Goal: Task Accomplishment & Management: Use online tool/utility

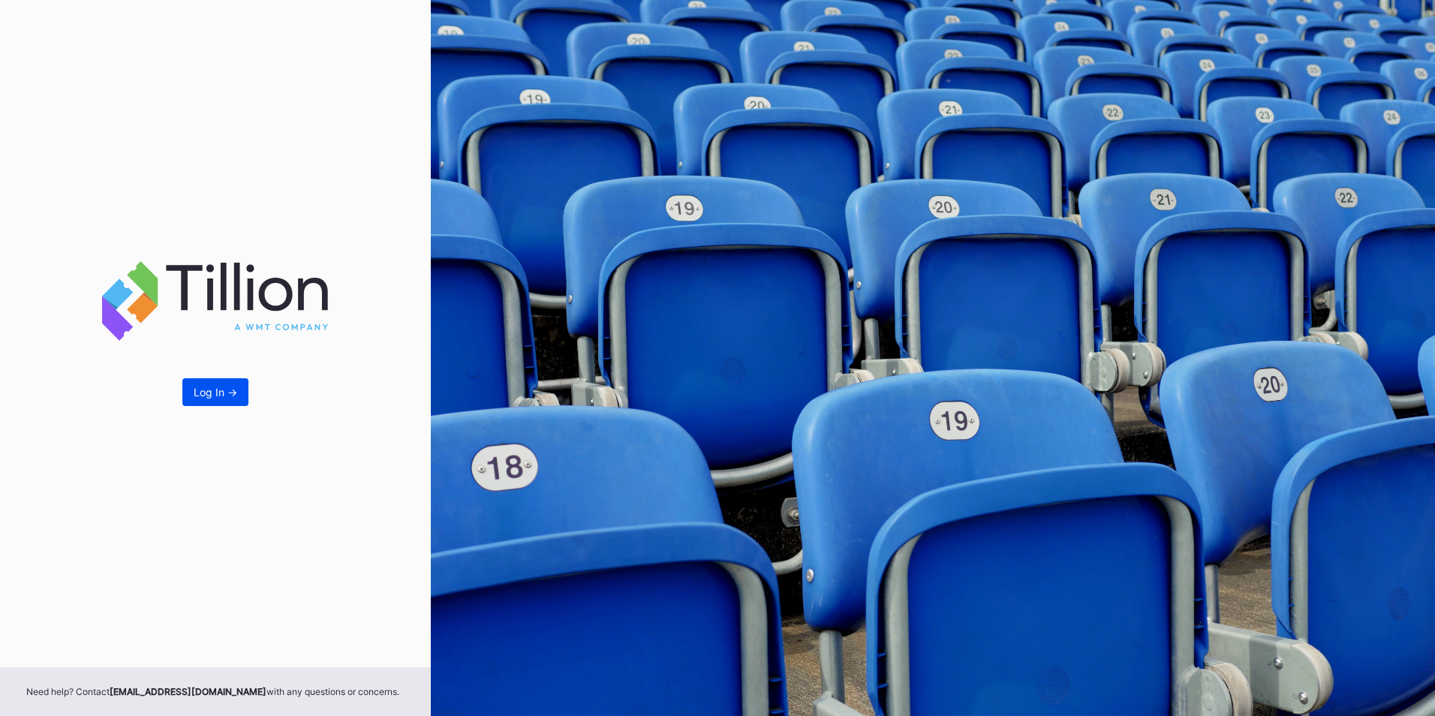
click at [238, 389] on button "Log In ->" at bounding box center [215, 392] width 66 height 28
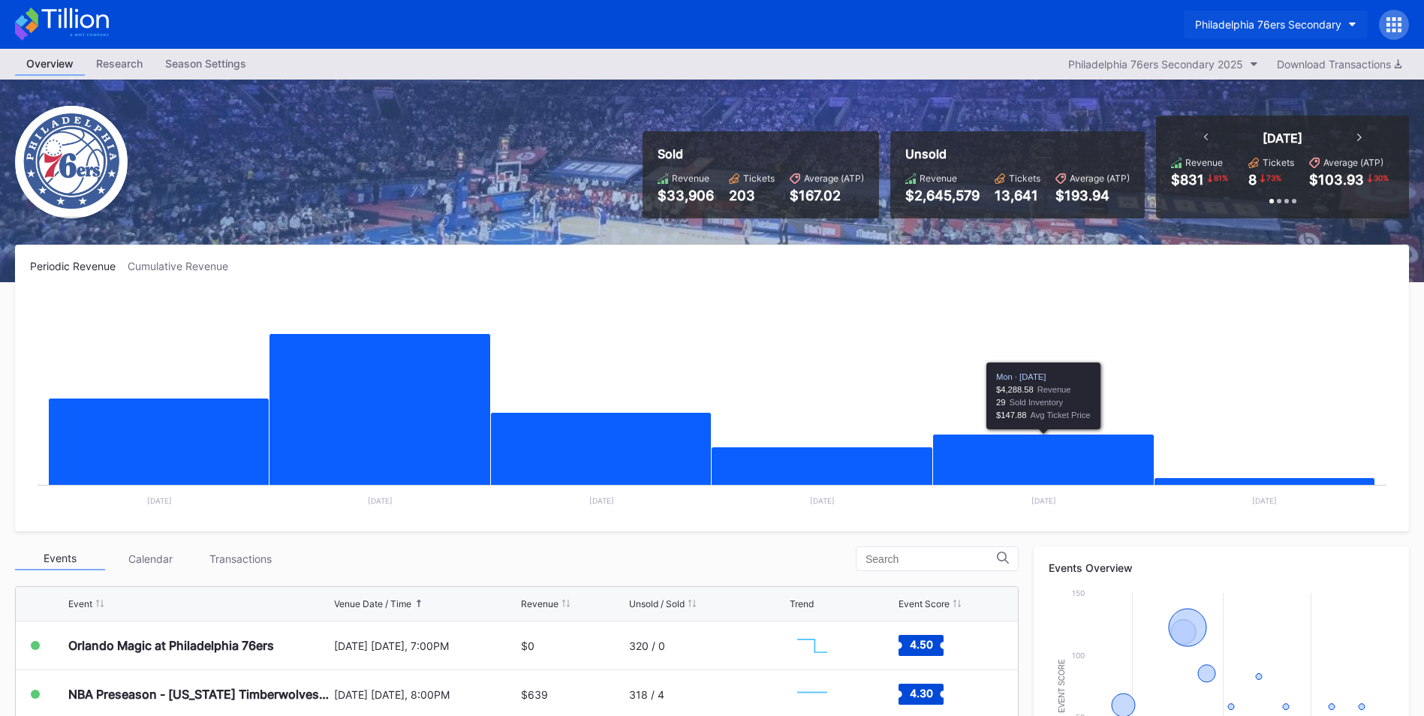
click at [1284, 20] on div "Philadelphia 76ers Secondary" at bounding box center [1268, 24] width 146 height 13
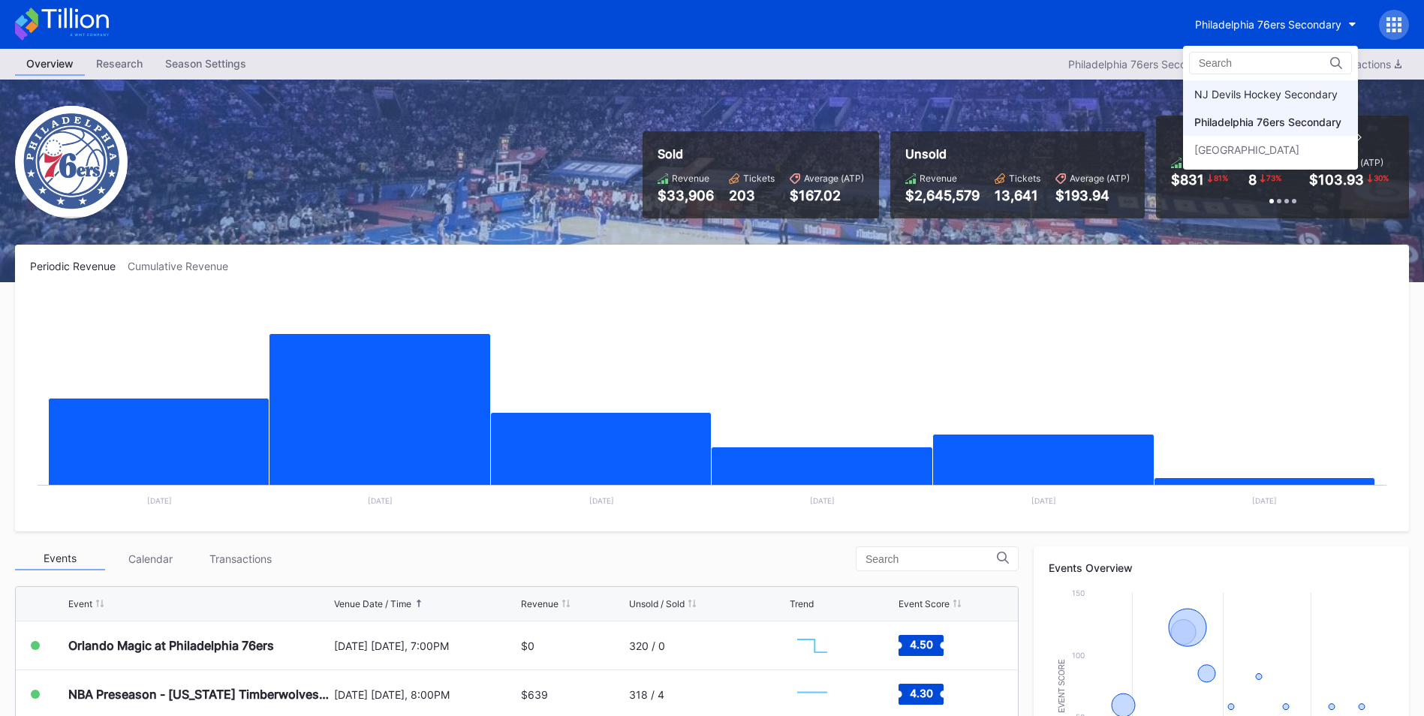
click at [1289, 89] on div "NJ Devils Hockey Secondary" at bounding box center [1265, 94] width 143 height 13
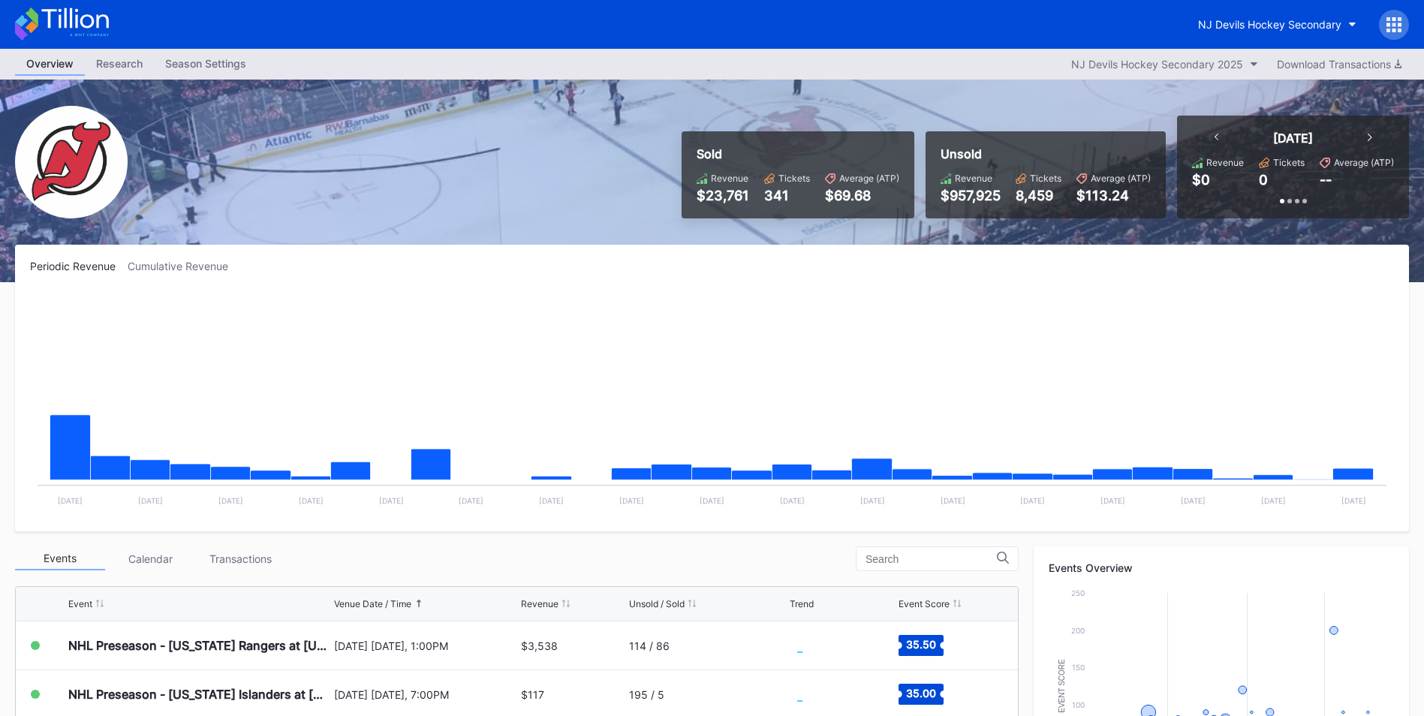
scroll to position [300, 0]
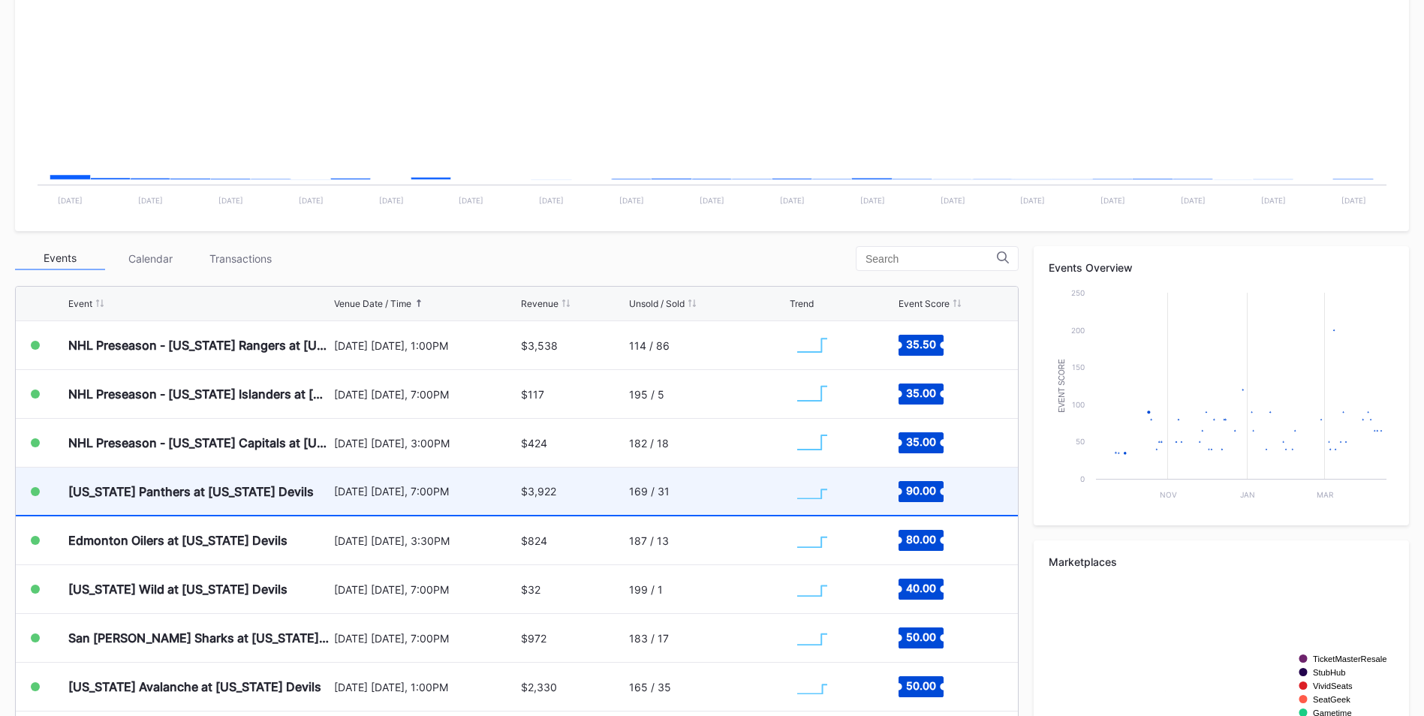
click at [233, 507] on div "[US_STATE] Panthers at [US_STATE] Devils" at bounding box center [199, 491] width 262 height 47
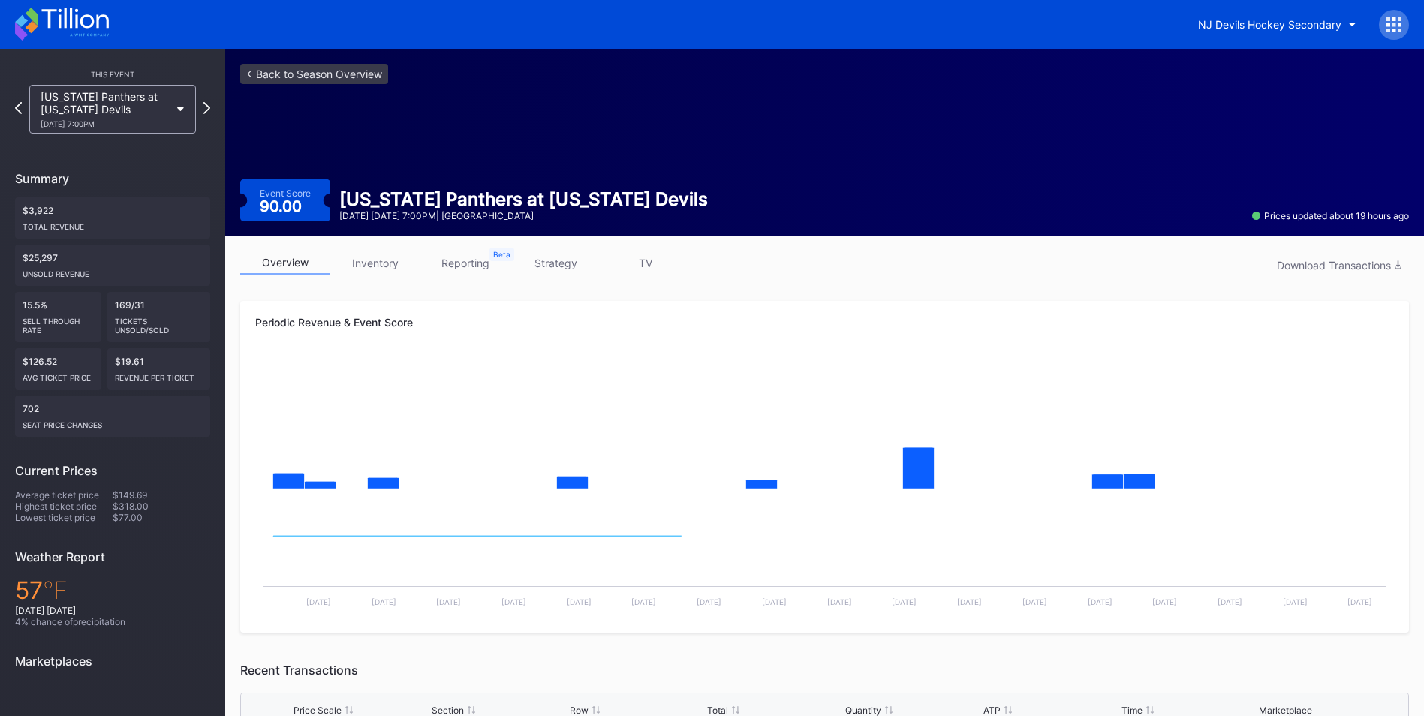
click at [397, 268] on link "inventory" at bounding box center [375, 262] width 90 height 23
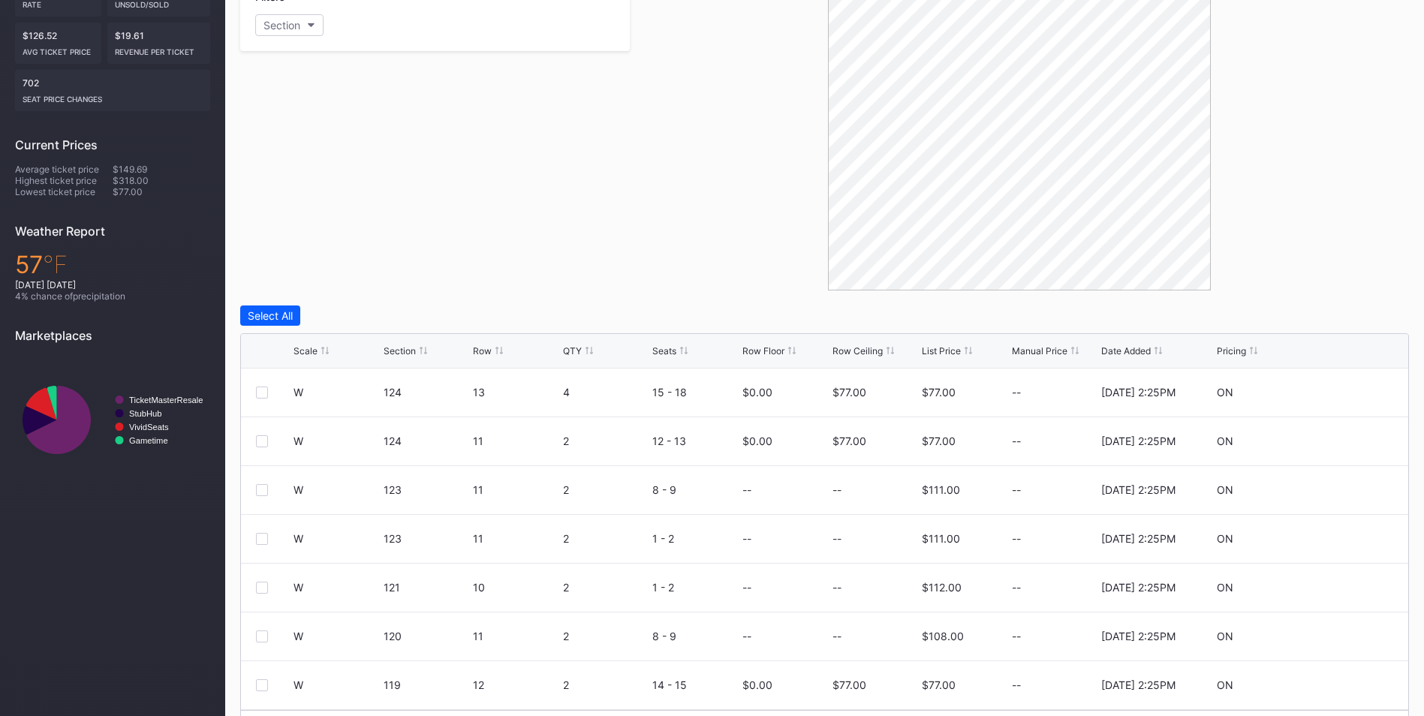
scroll to position [372, 0]
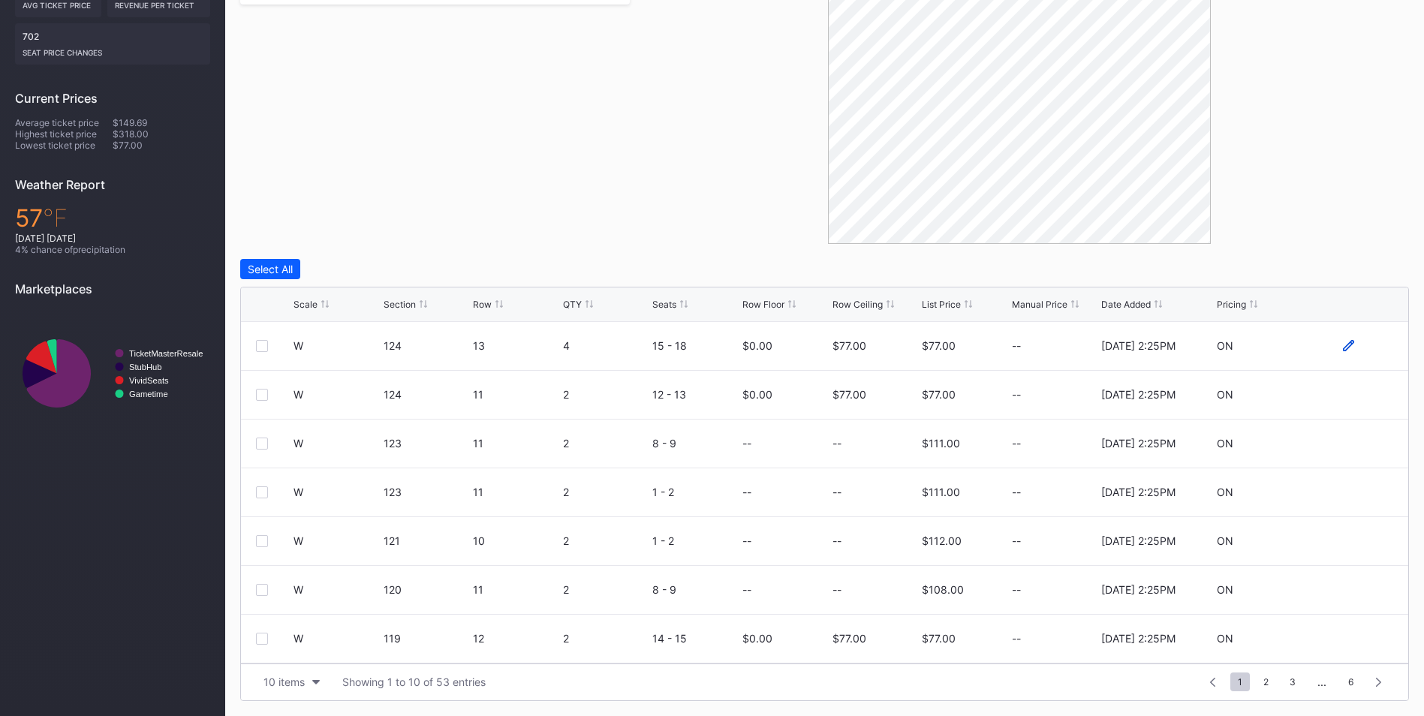
click at [1343, 342] on icon at bounding box center [1348, 345] width 11 height 11
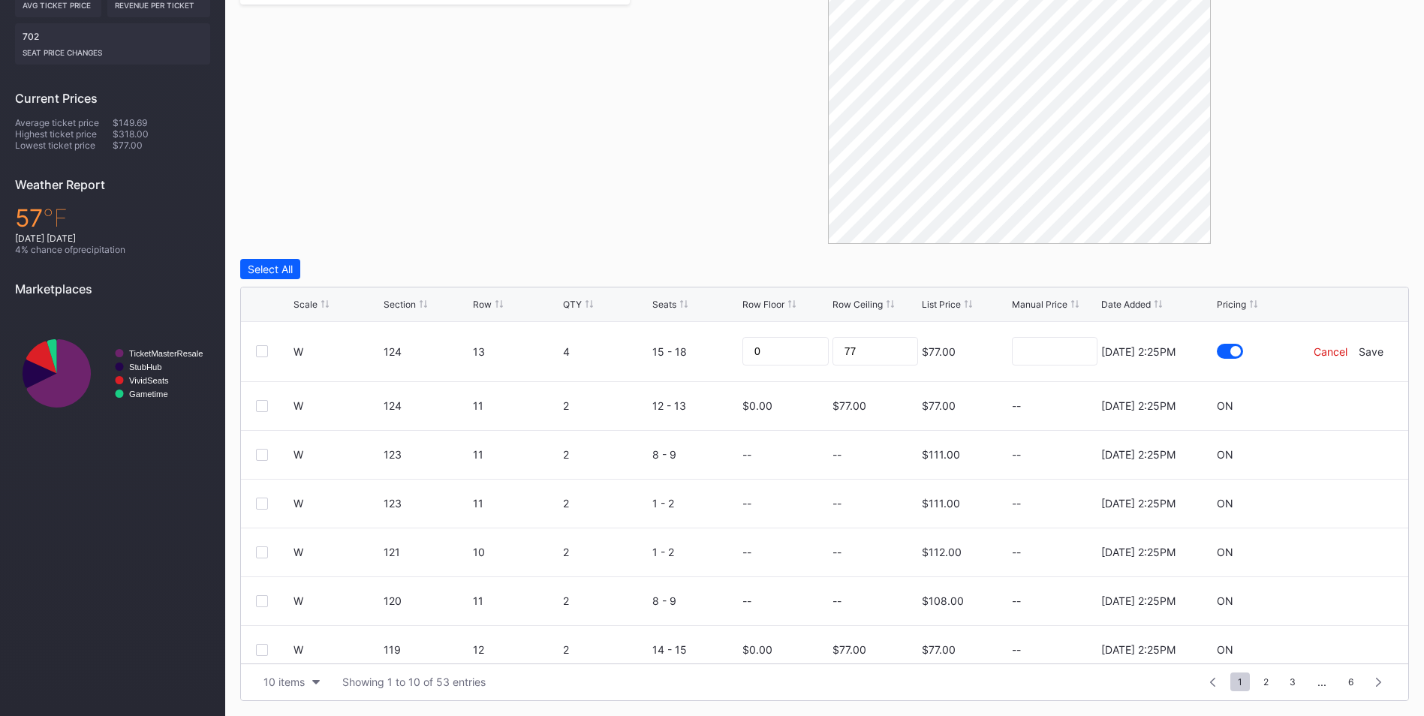
click at [1319, 354] on div "Cancel" at bounding box center [1330, 351] width 34 height 13
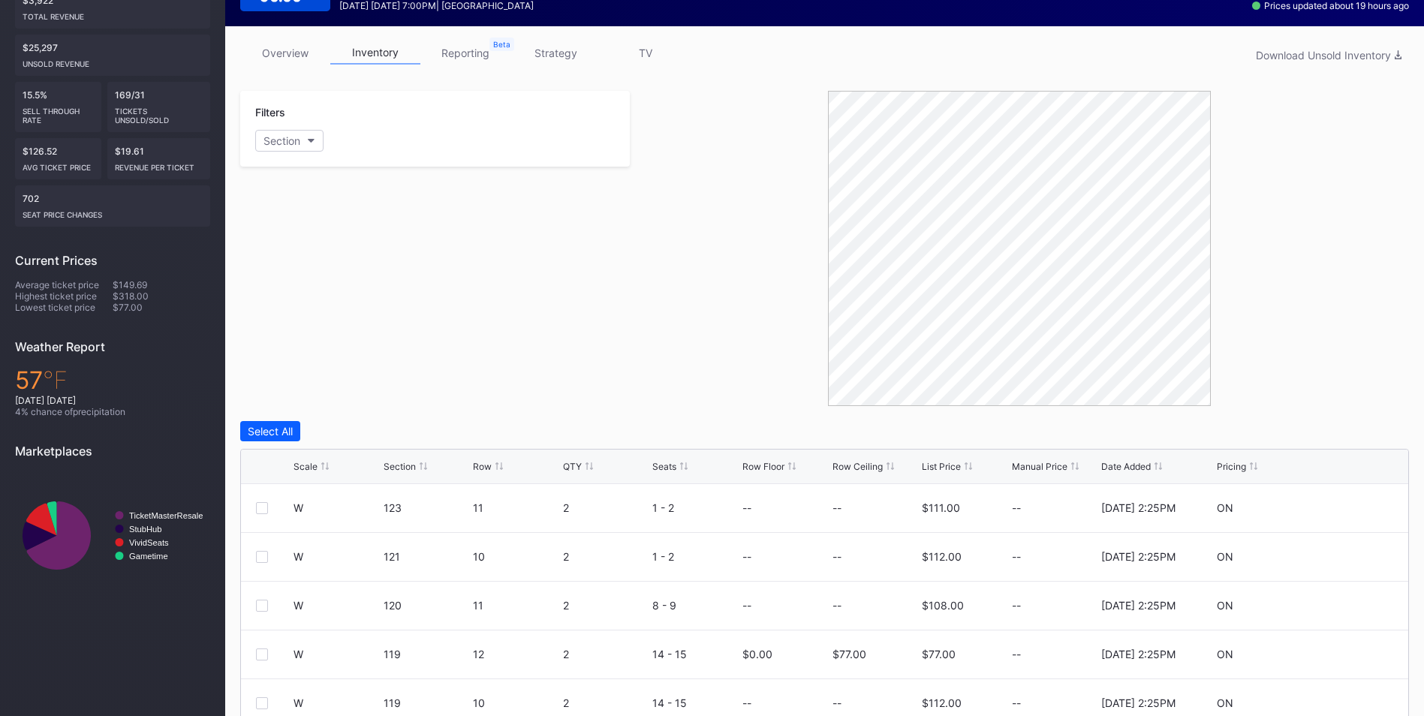
scroll to position [0, 0]
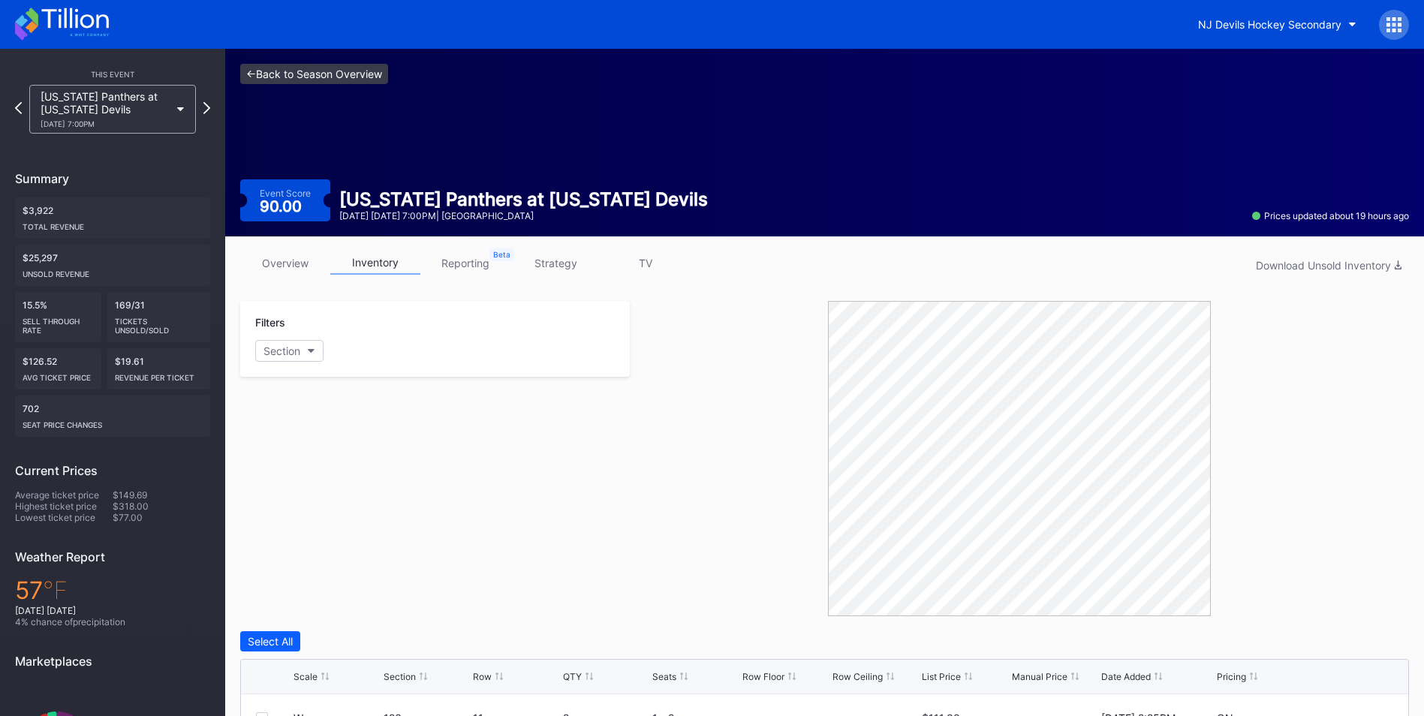
click at [313, 71] on link "<- Back to Season Overview" at bounding box center [314, 74] width 148 height 20
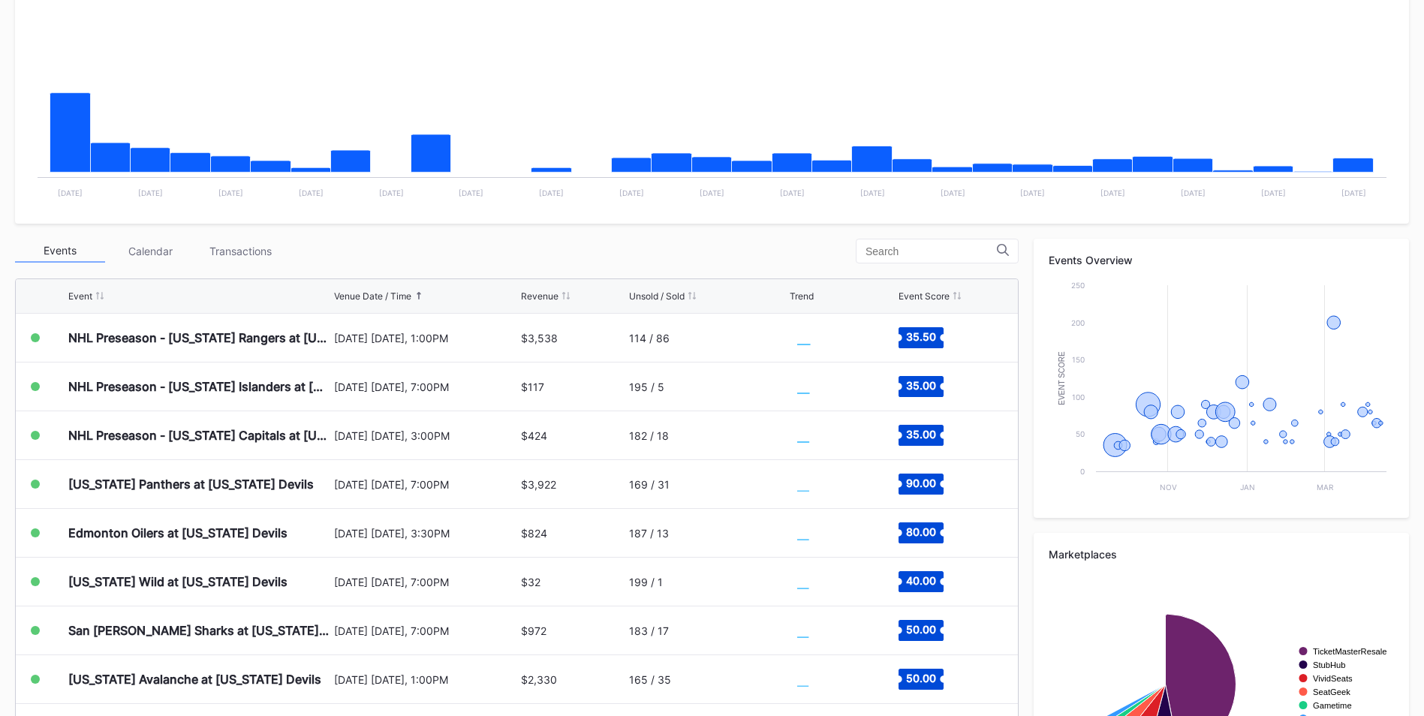
scroll to position [419, 0]
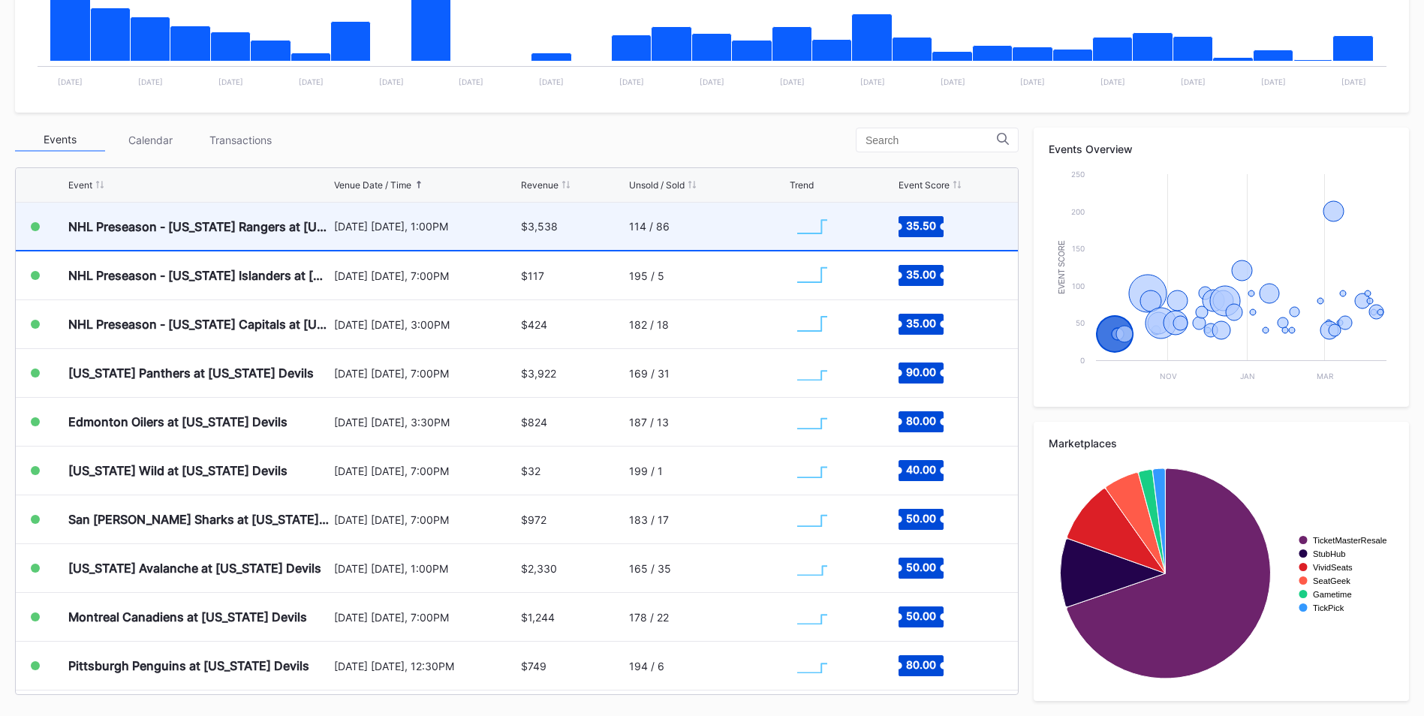
click at [476, 230] on div "[DATE] [DATE], 1:00PM" at bounding box center [425, 226] width 183 height 13
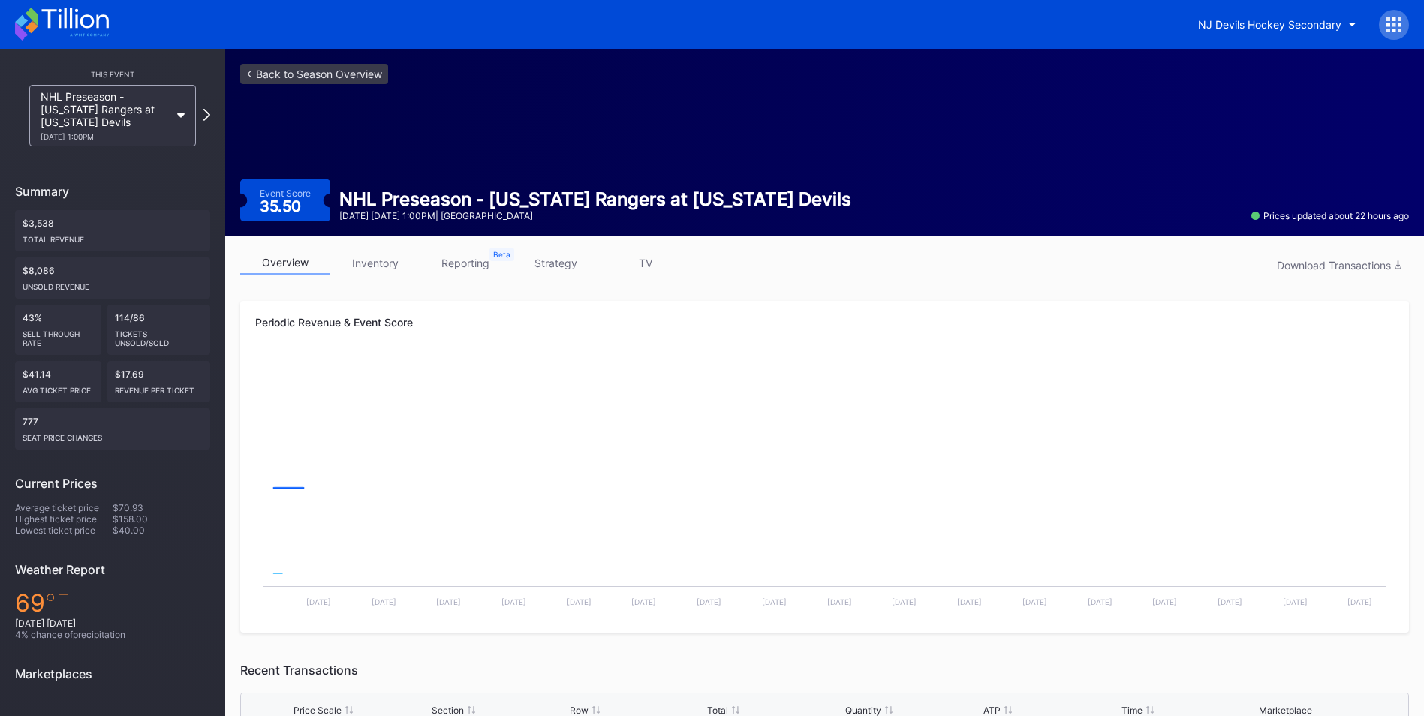
click at [382, 257] on link "inventory" at bounding box center [375, 262] width 90 height 23
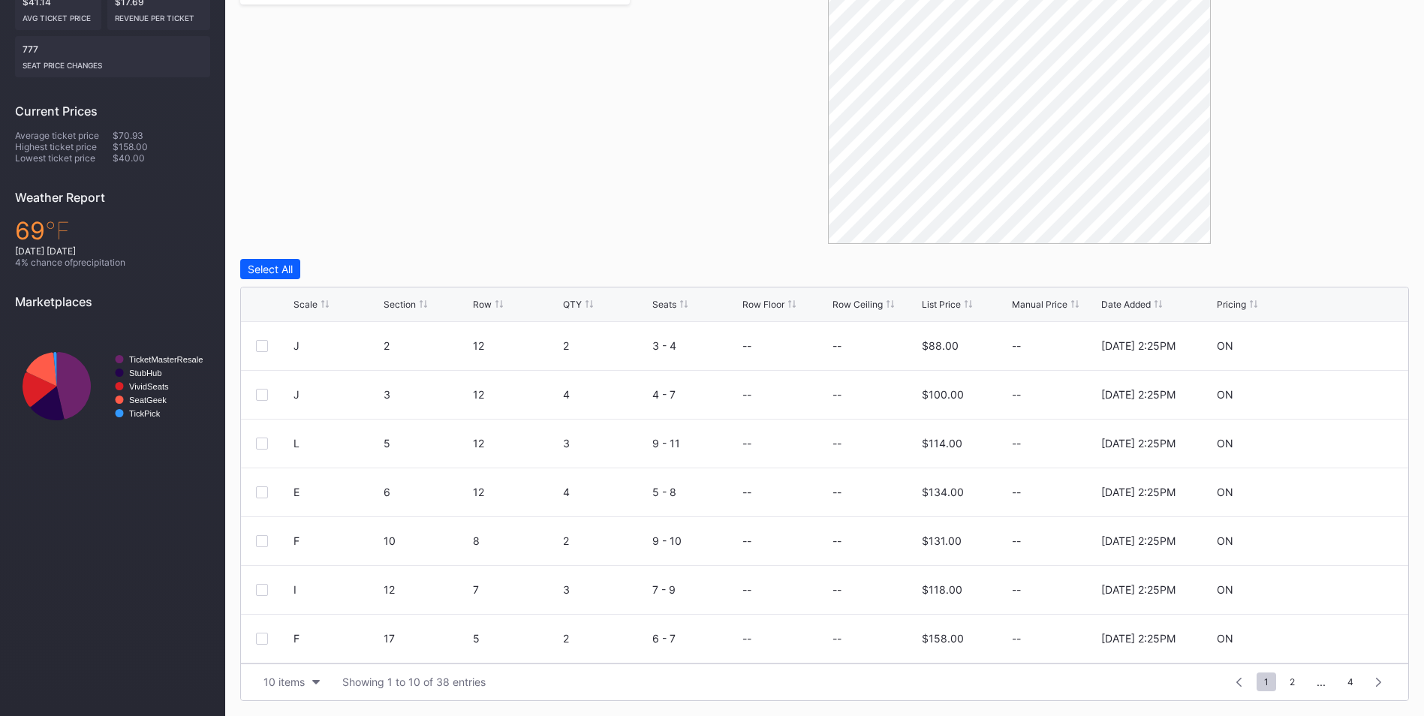
click at [943, 306] on div "List Price" at bounding box center [941, 304] width 39 height 11
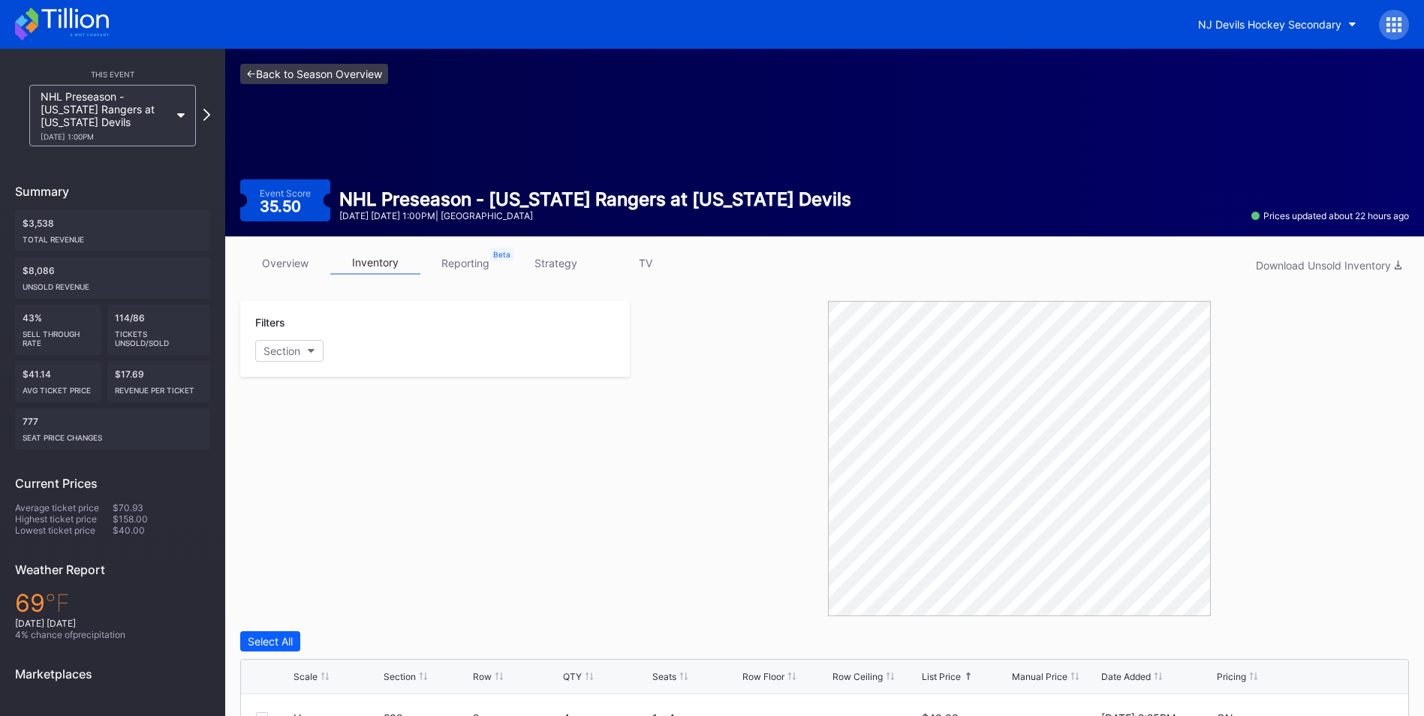
click at [362, 71] on link "<- Back to Season Overview" at bounding box center [314, 74] width 148 height 20
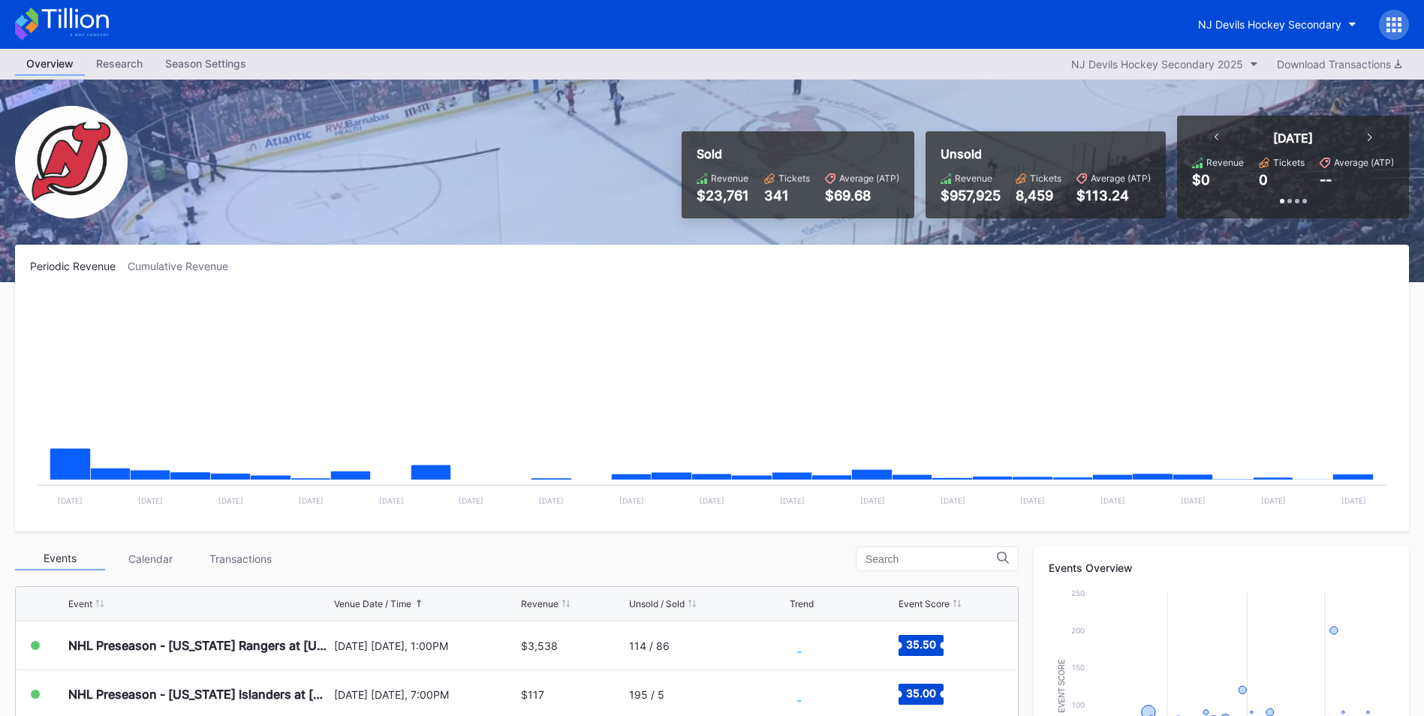
scroll to position [419, 0]
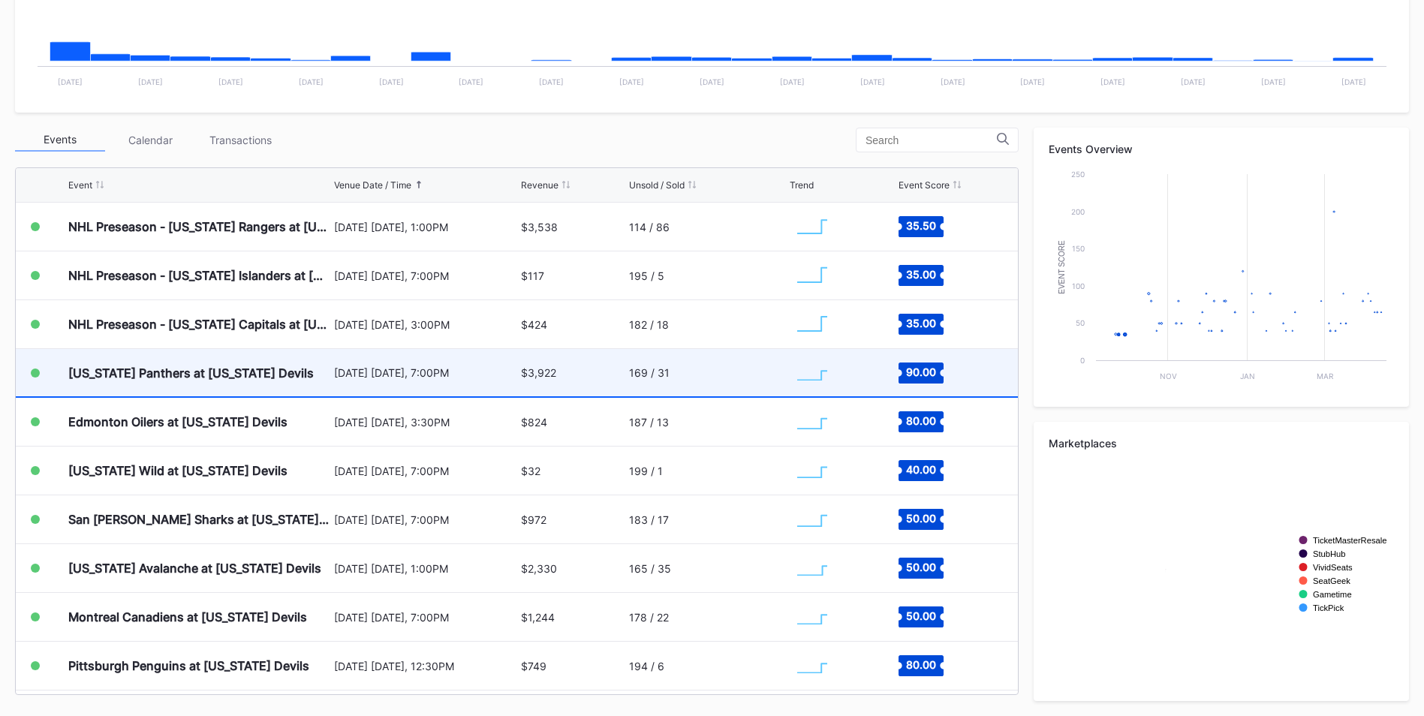
click at [275, 361] on div "[US_STATE] Panthers at [US_STATE] Devils" at bounding box center [199, 372] width 262 height 47
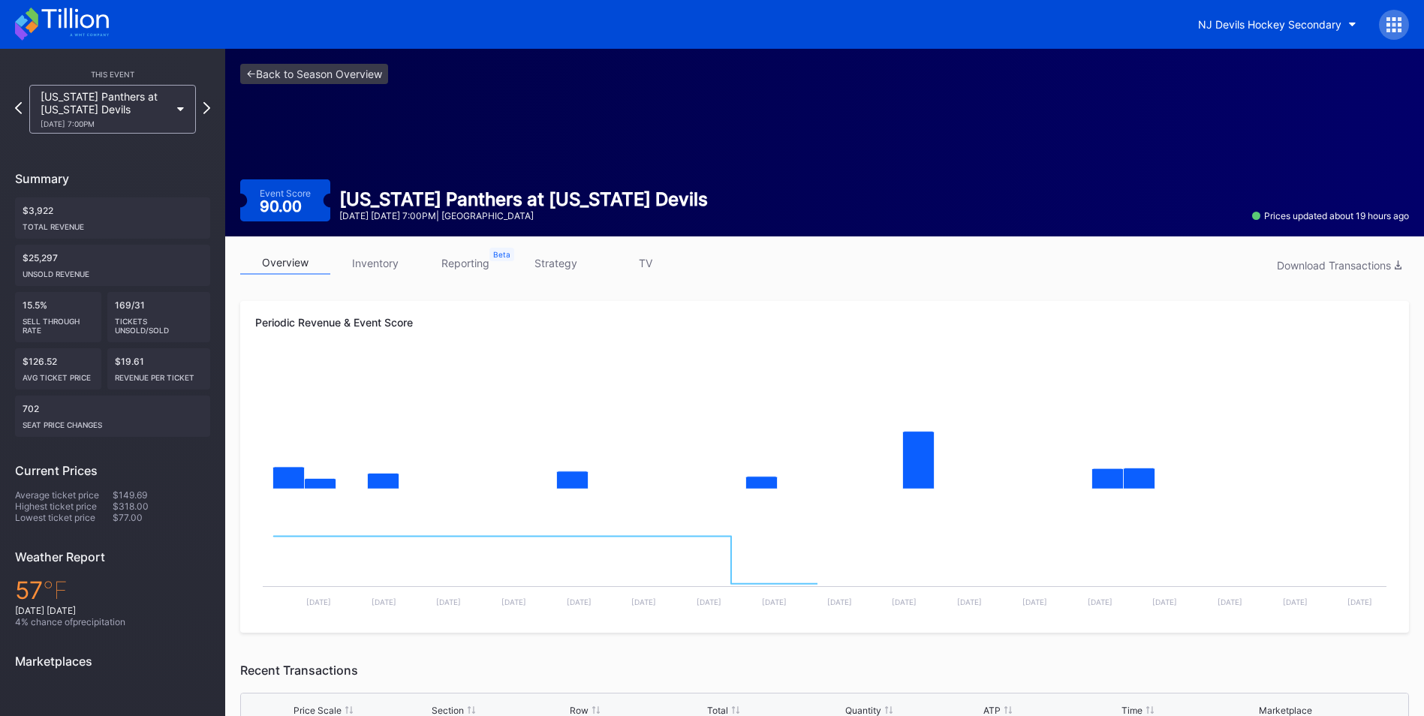
click at [386, 256] on link "inventory" at bounding box center [375, 262] width 90 height 23
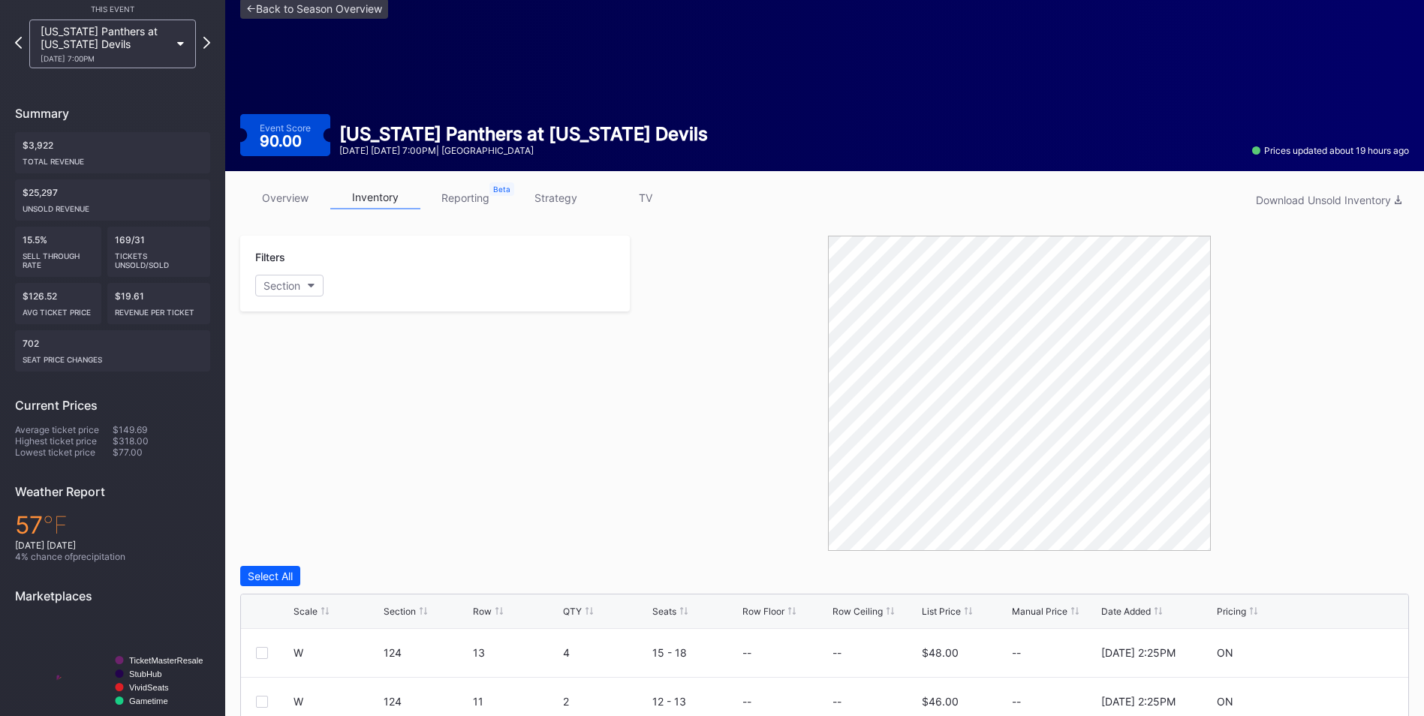
scroll to position [372, 0]
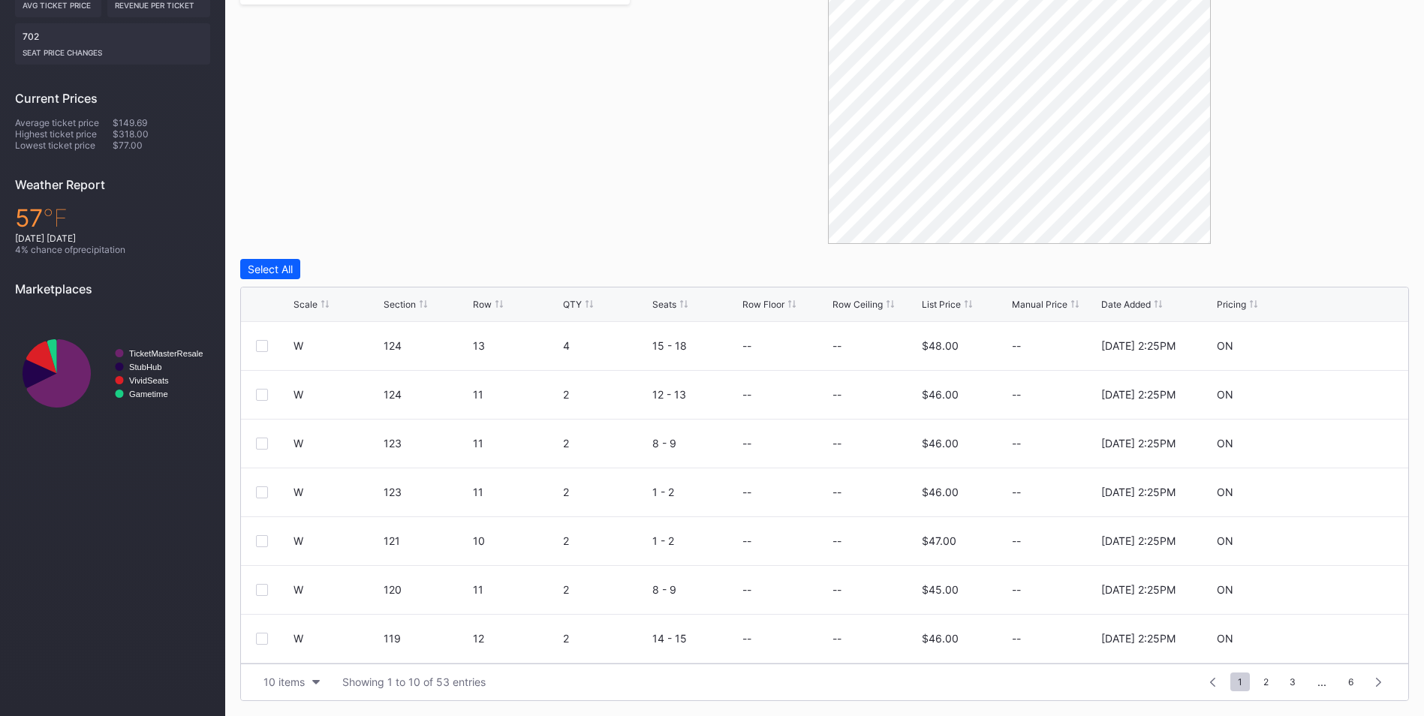
click at [934, 299] on div "List Price" at bounding box center [941, 304] width 39 height 11
click at [946, 303] on div "List Price" at bounding box center [941, 304] width 39 height 11
click at [943, 306] on div "List Price" at bounding box center [941, 304] width 39 height 11
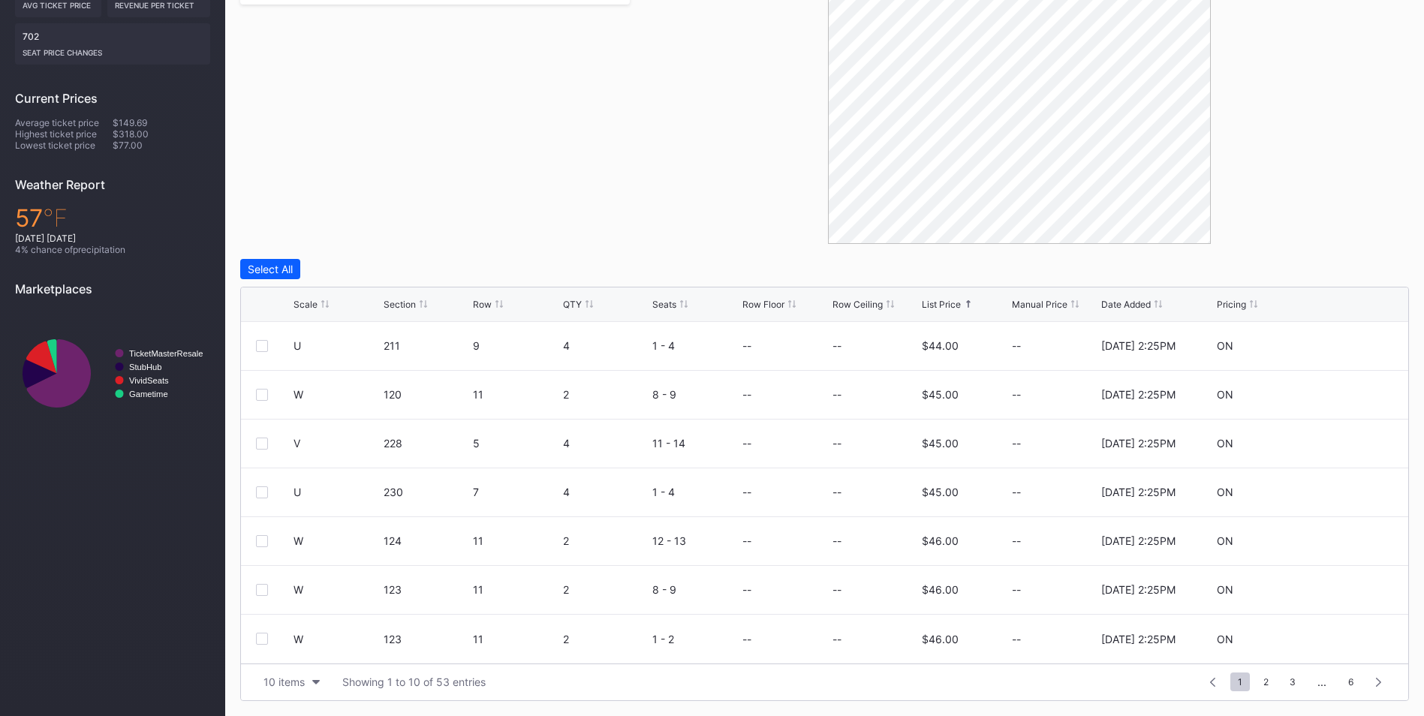
click at [1277, 689] on div "1 ... -1 0 1 2 3 ... 6" at bounding box center [1295, 682] width 195 height 21
click at [1271, 689] on span "2" at bounding box center [1266, 681] width 20 height 19
click at [1273, 687] on span "3" at bounding box center [1265, 681] width 21 height 19
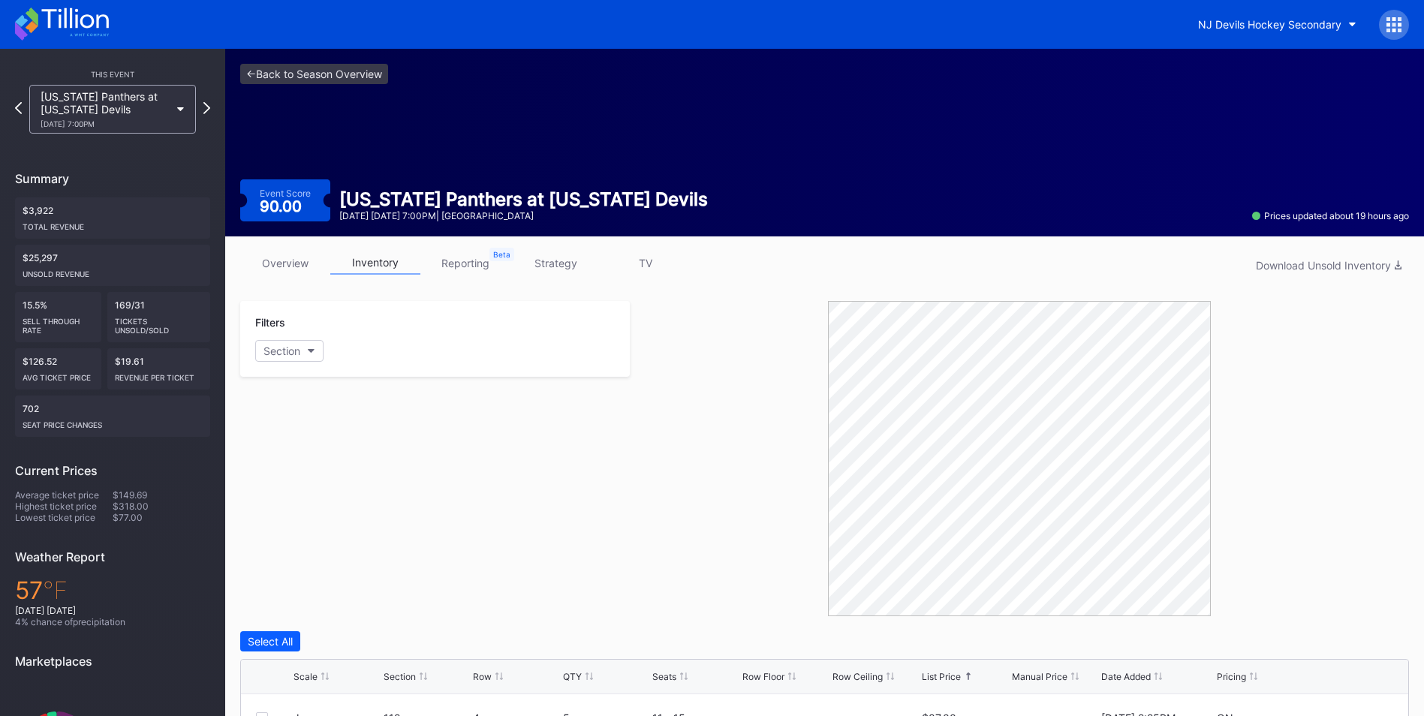
scroll to position [372, 0]
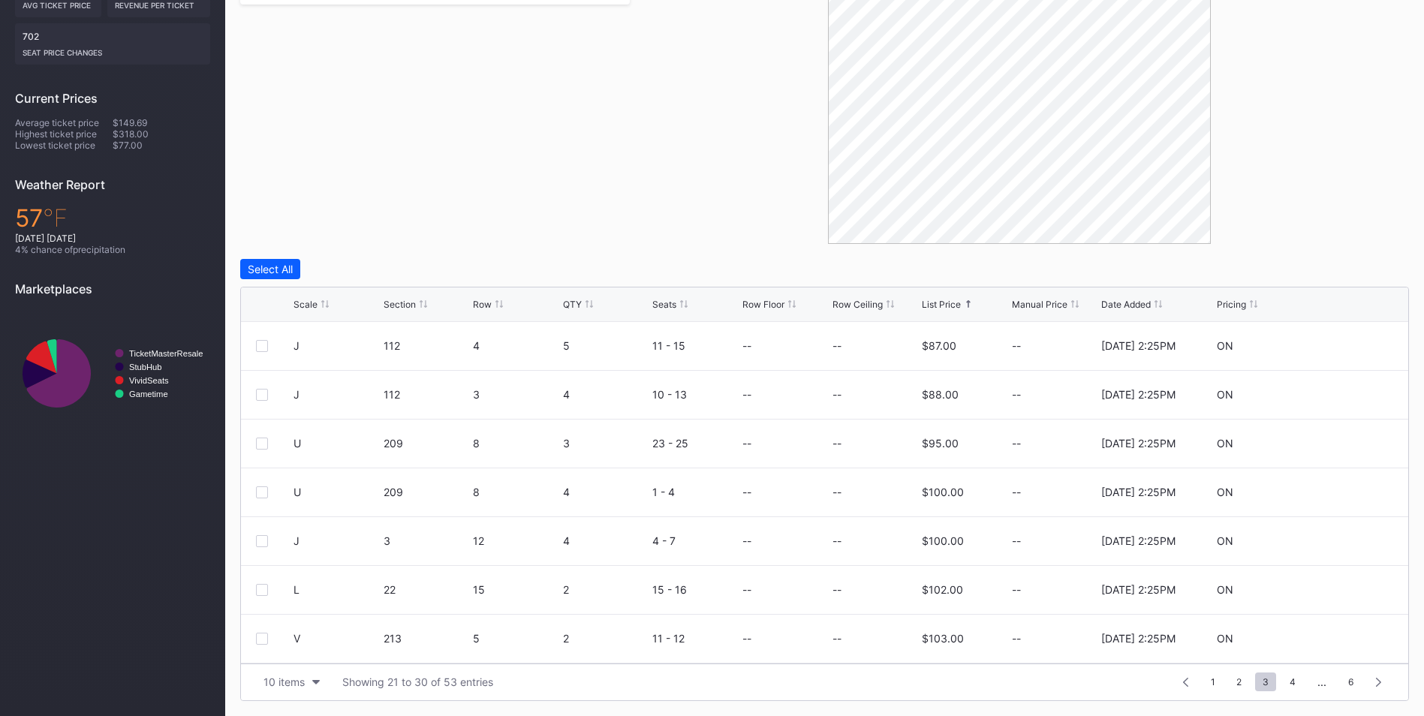
click at [943, 291] on div "Scale Section Row QTY Seats Row Floor Row Ceiling List Price Manual Price Date …" at bounding box center [824, 304] width 1167 height 35
click at [941, 305] on div "List Price" at bounding box center [941, 304] width 39 height 11
click at [854, 308] on div "Row Ceiling" at bounding box center [857, 304] width 50 height 11
click at [855, 306] on div "Row Ceiling" at bounding box center [857, 304] width 50 height 11
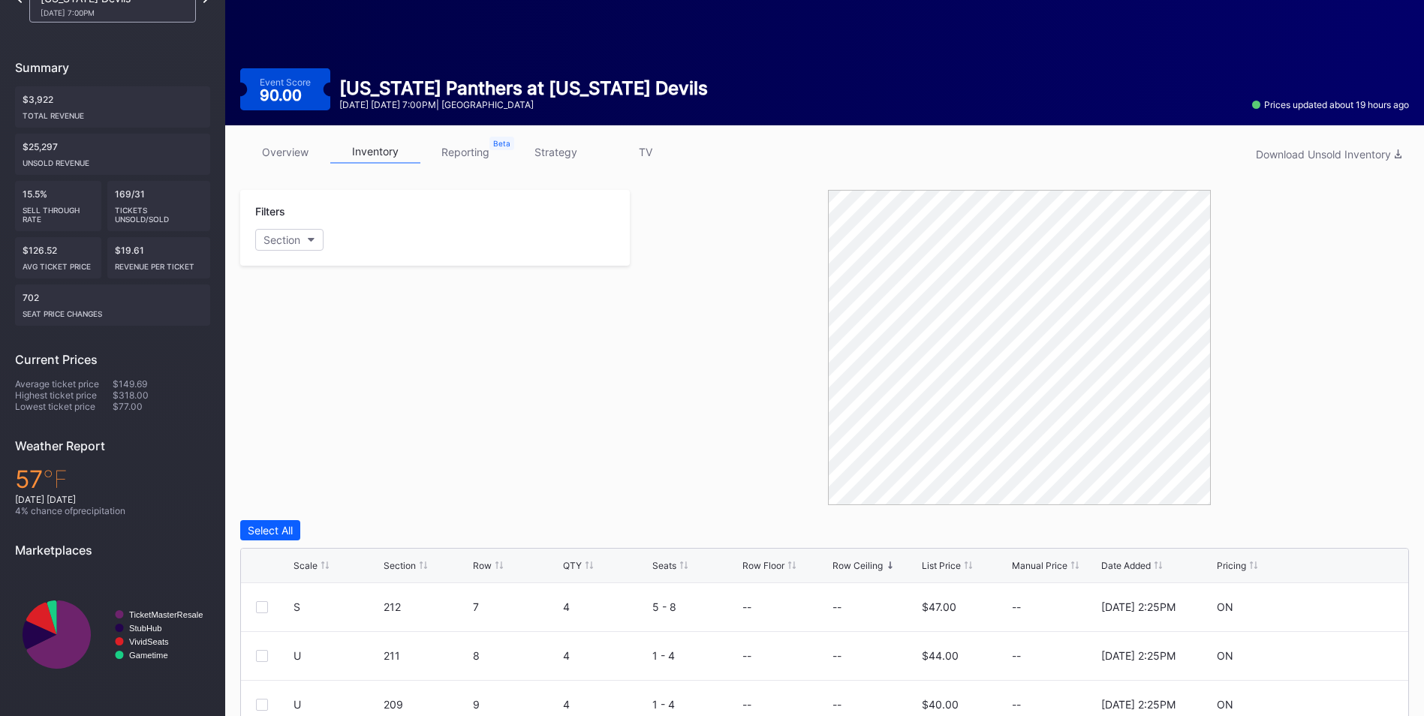
scroll to position [0, 0]
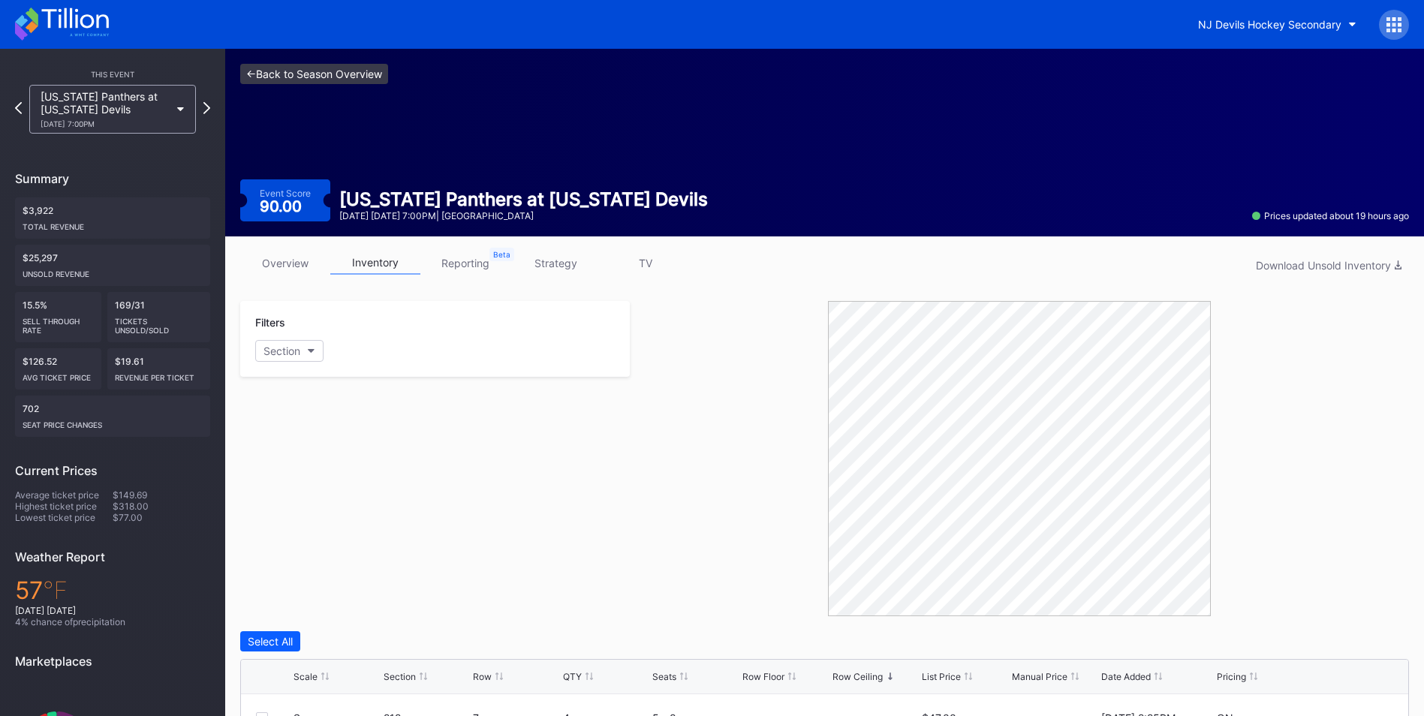
click at [300, 71] on link "<- Back to Season Overview" at bounding box center [314, 74] width 148 height 20
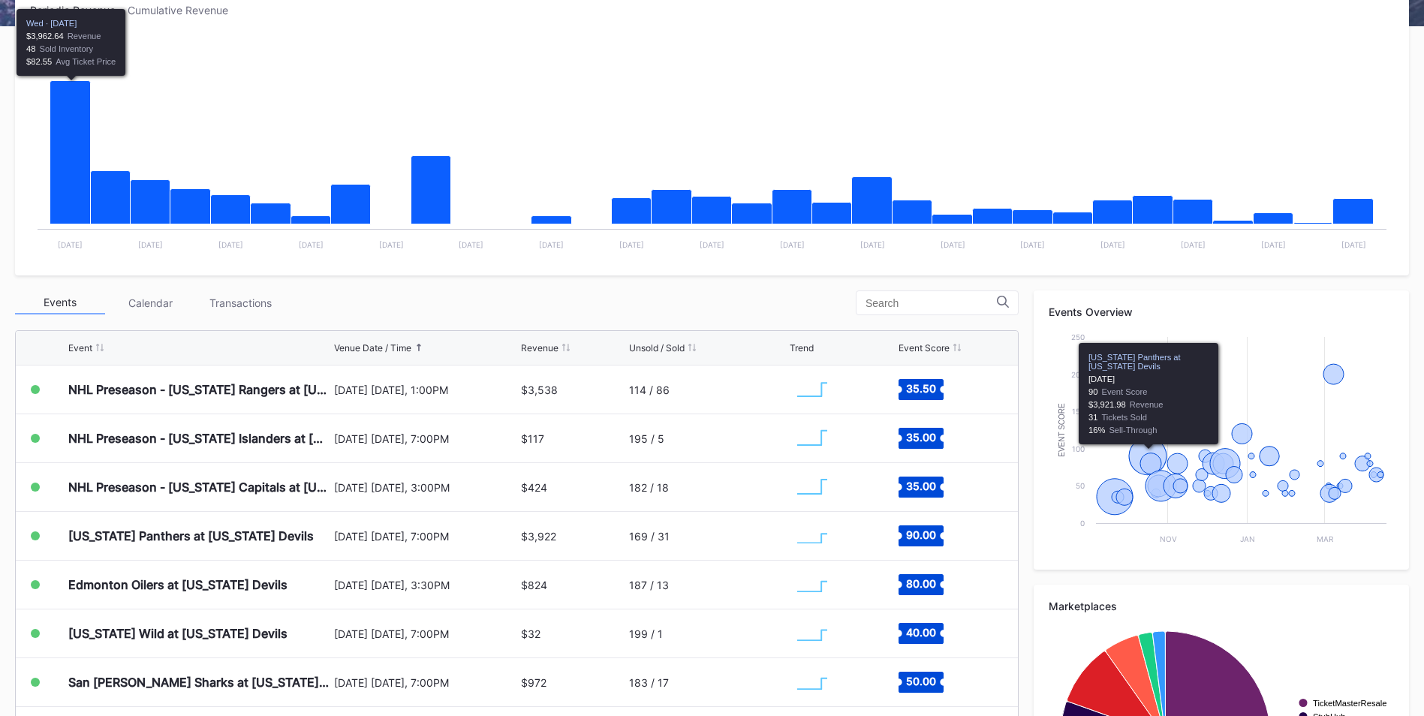
scroll to position [375, 0]
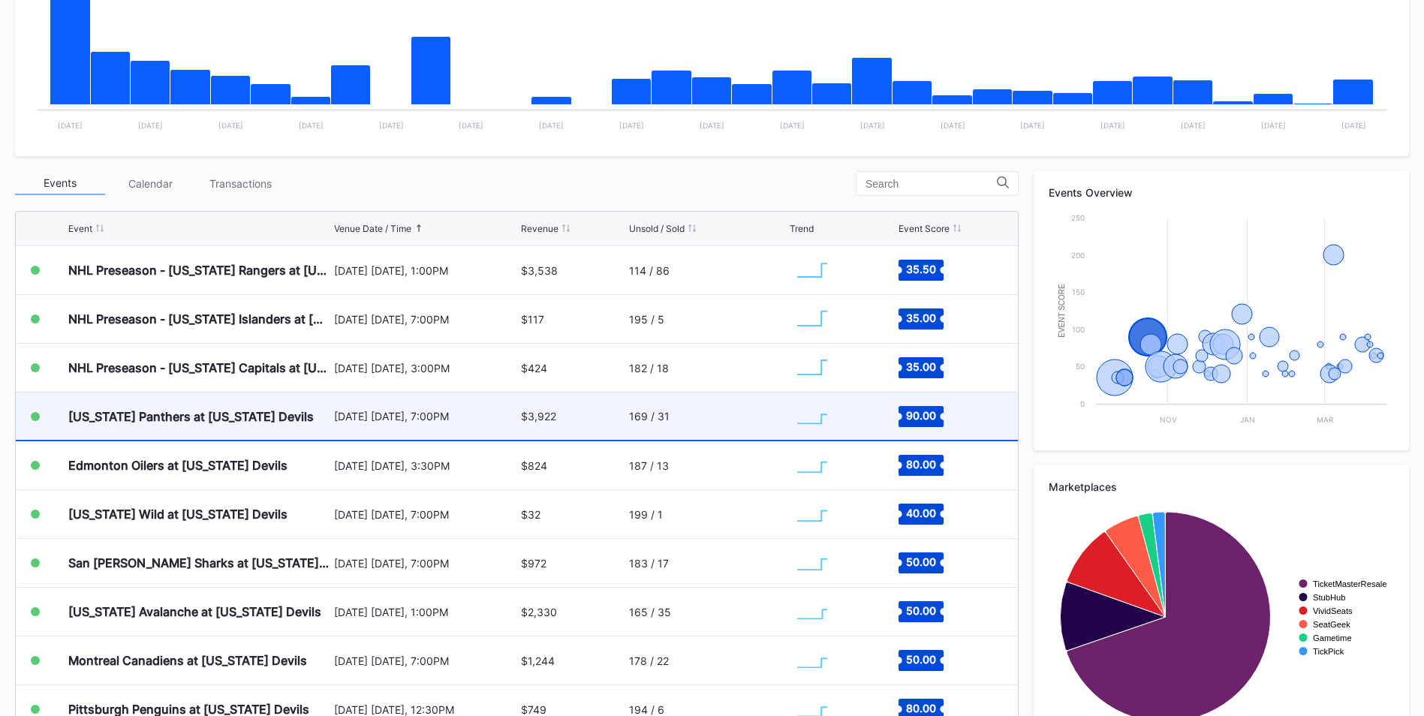
click at [754, 423] on div "169 / 31" at bounding box center [707, 415] width 157 height 47
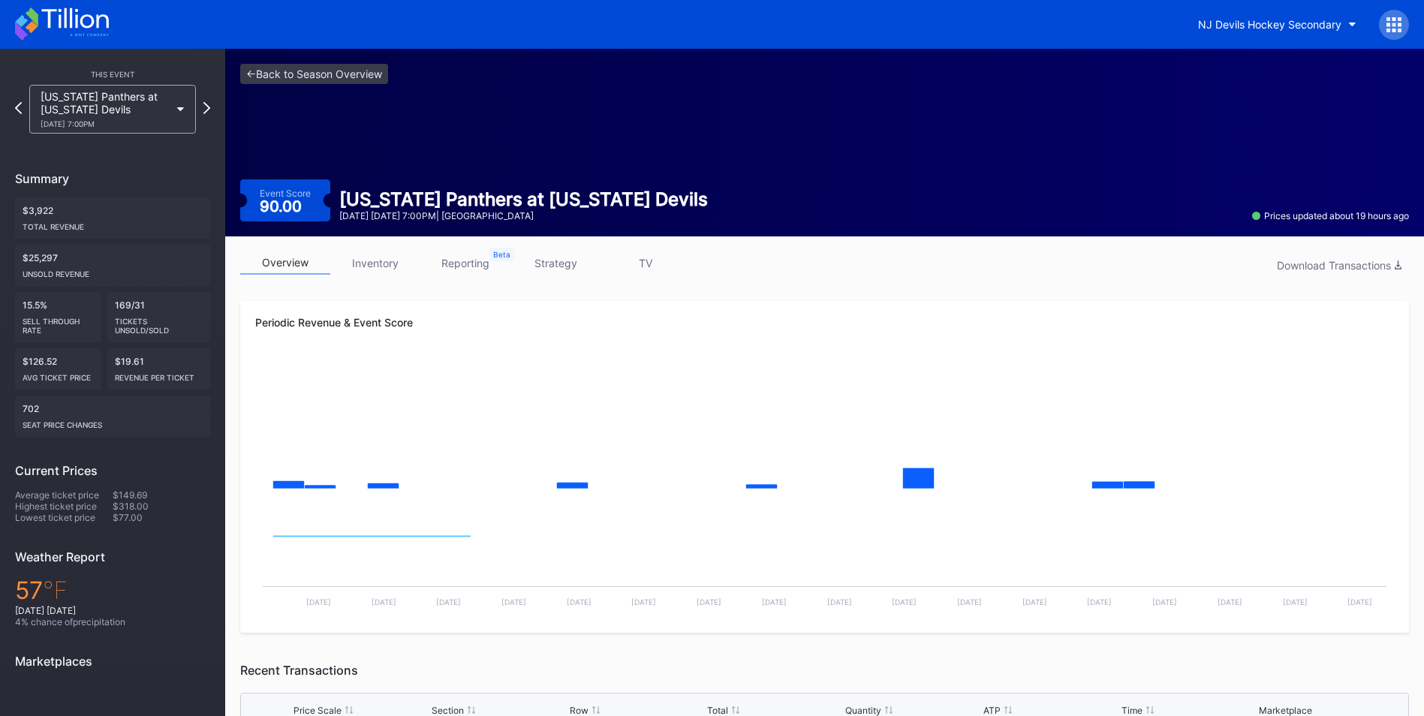
click at [371, 271] on link "inventory" at bounding box center [375, 262] width 90 height 23
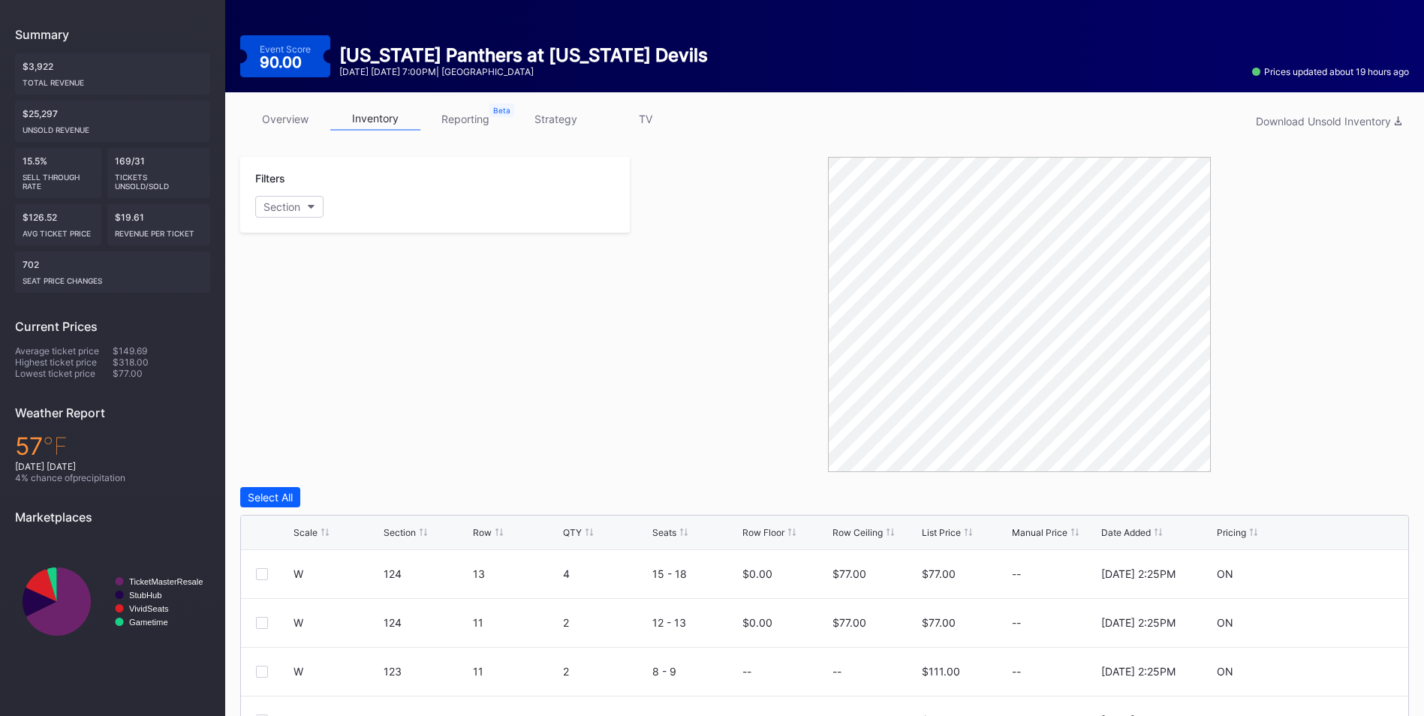
scroll to position [225, 0]
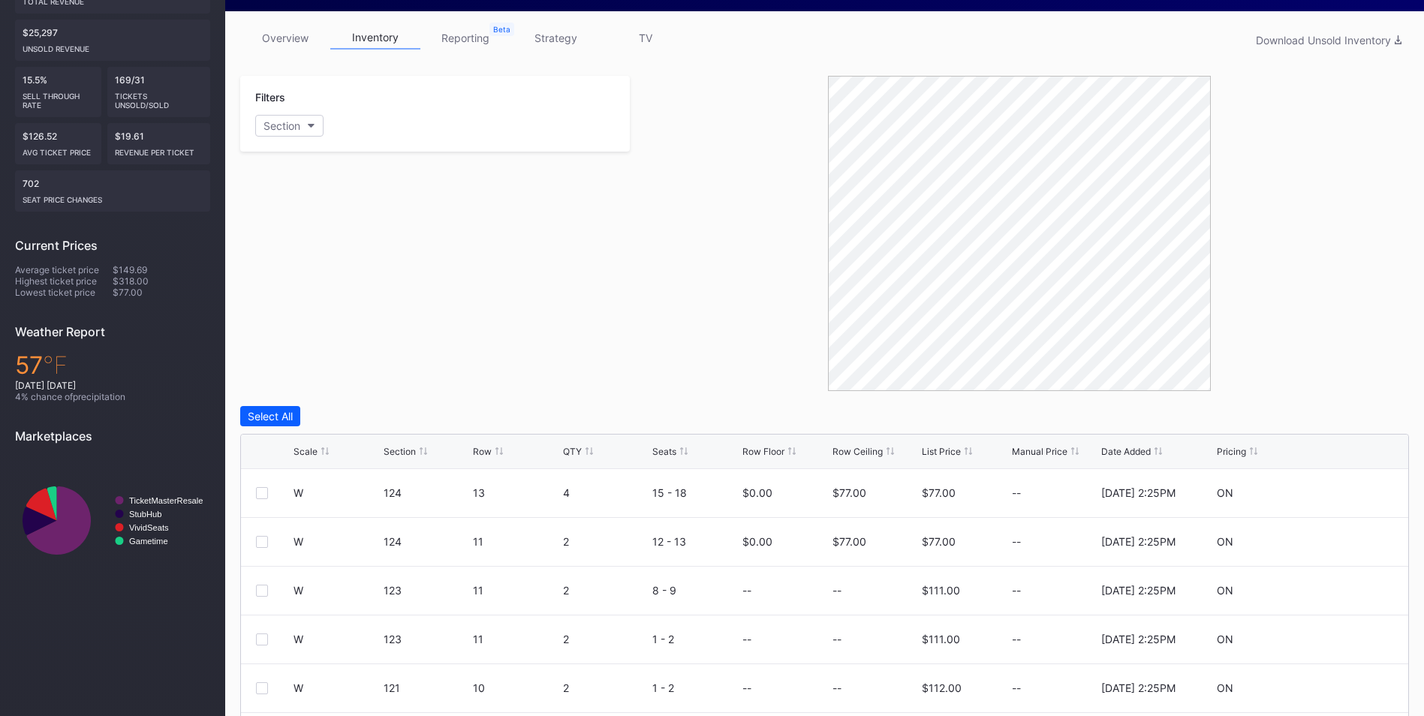
click at [408, 454] on div "Section" at bounding box center [399, 451] width 32 height 11
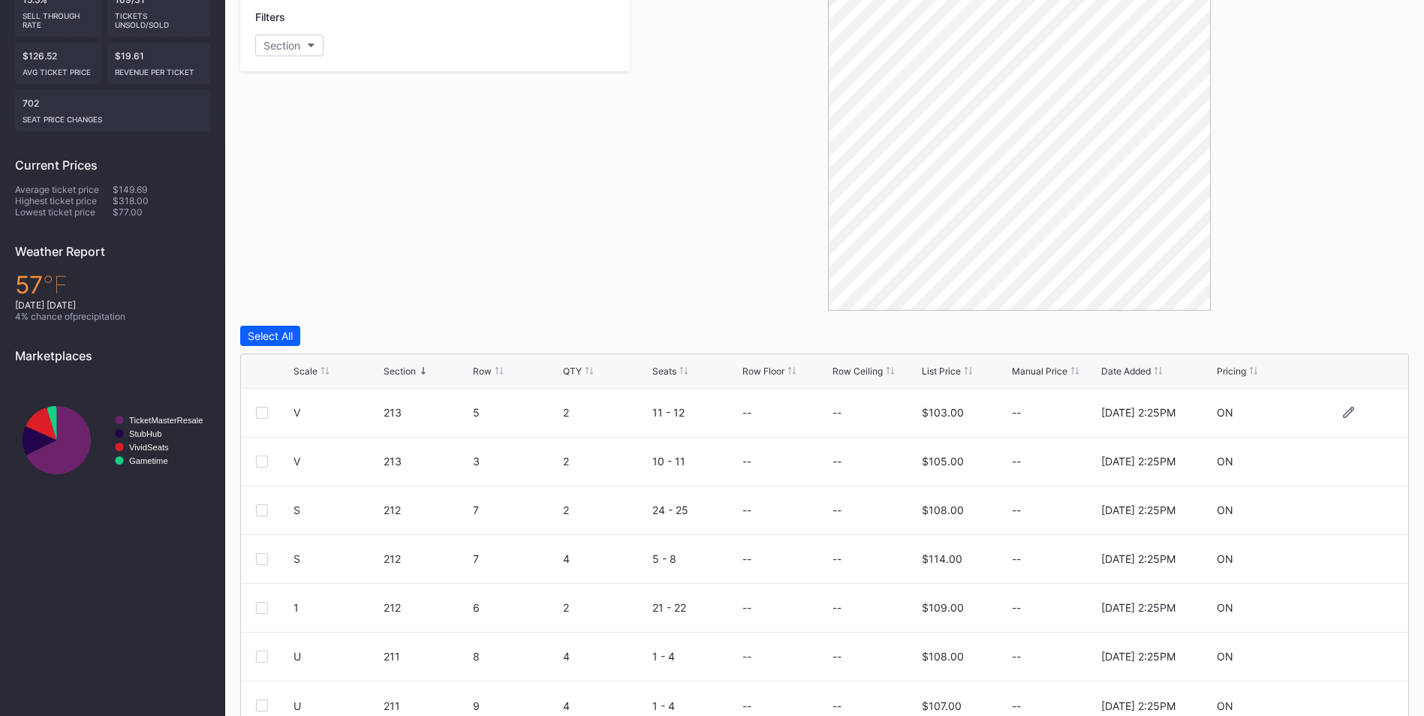
scroll to position [372, 0]
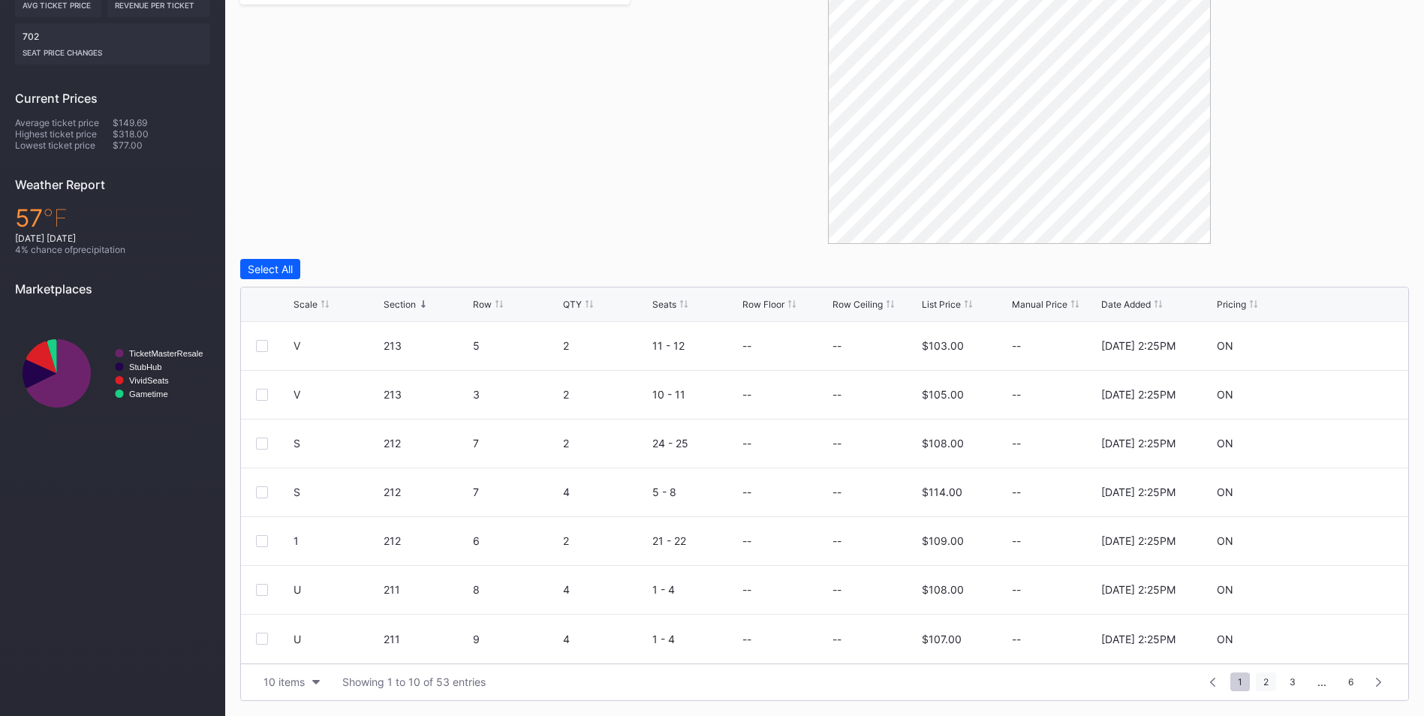
click at [1273, 687] on span "2" at bounding box center [1266, 681] width 20 height 19
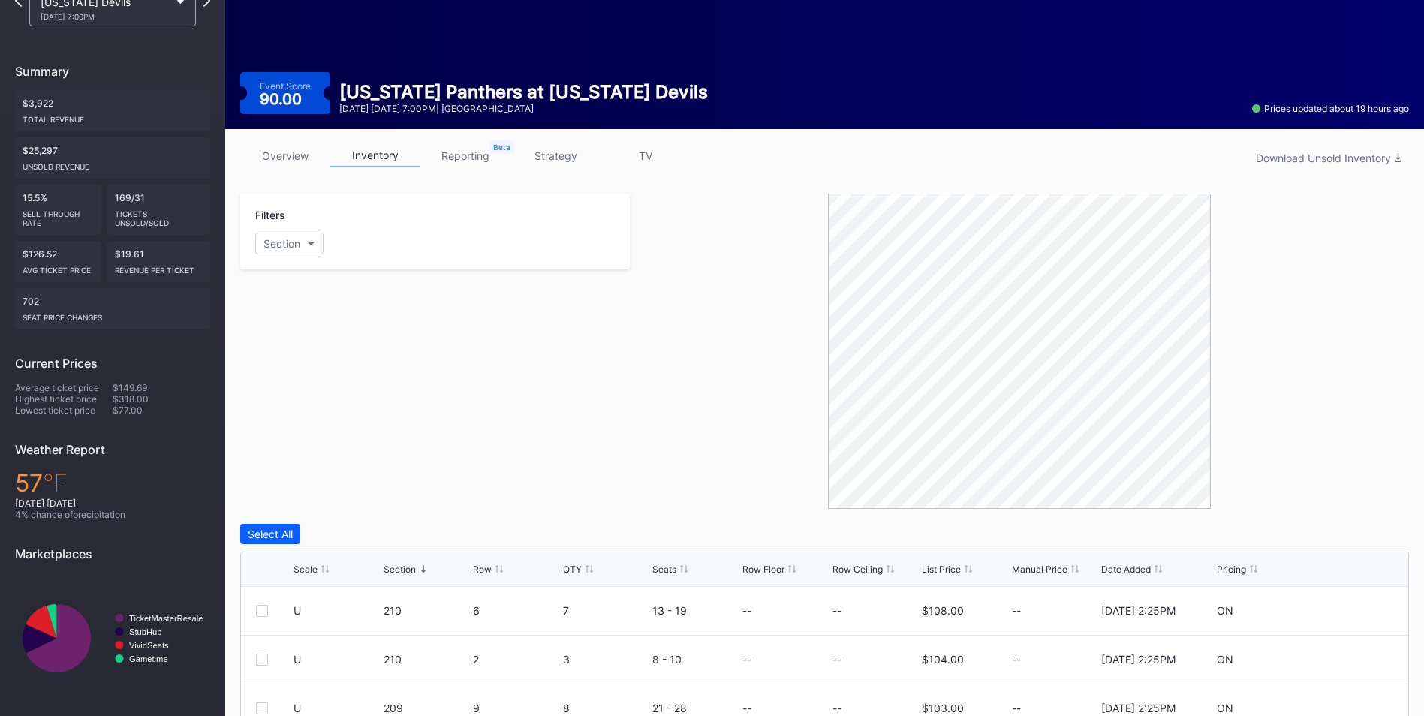
scroll to position [0, 0]
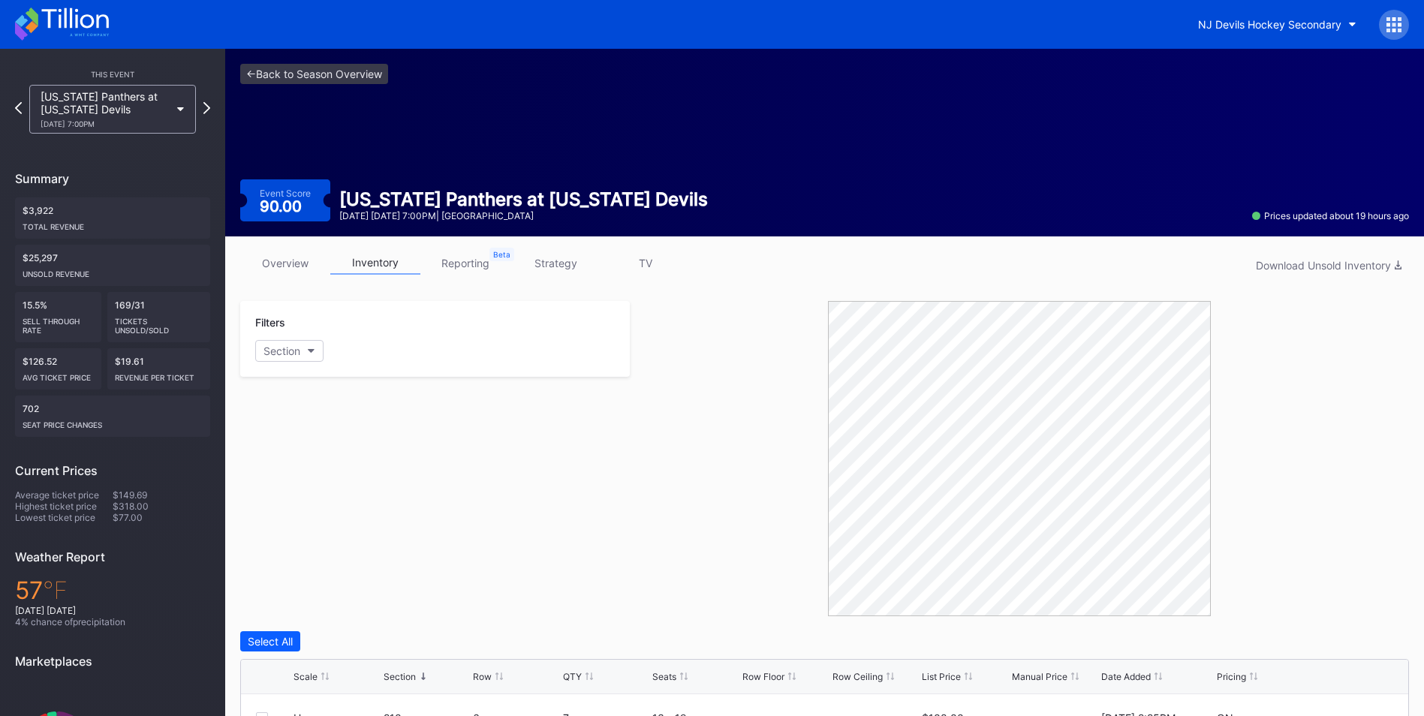
click at [296, 260] on link "overview" at bounding box center [285, 262] width 90 height 23
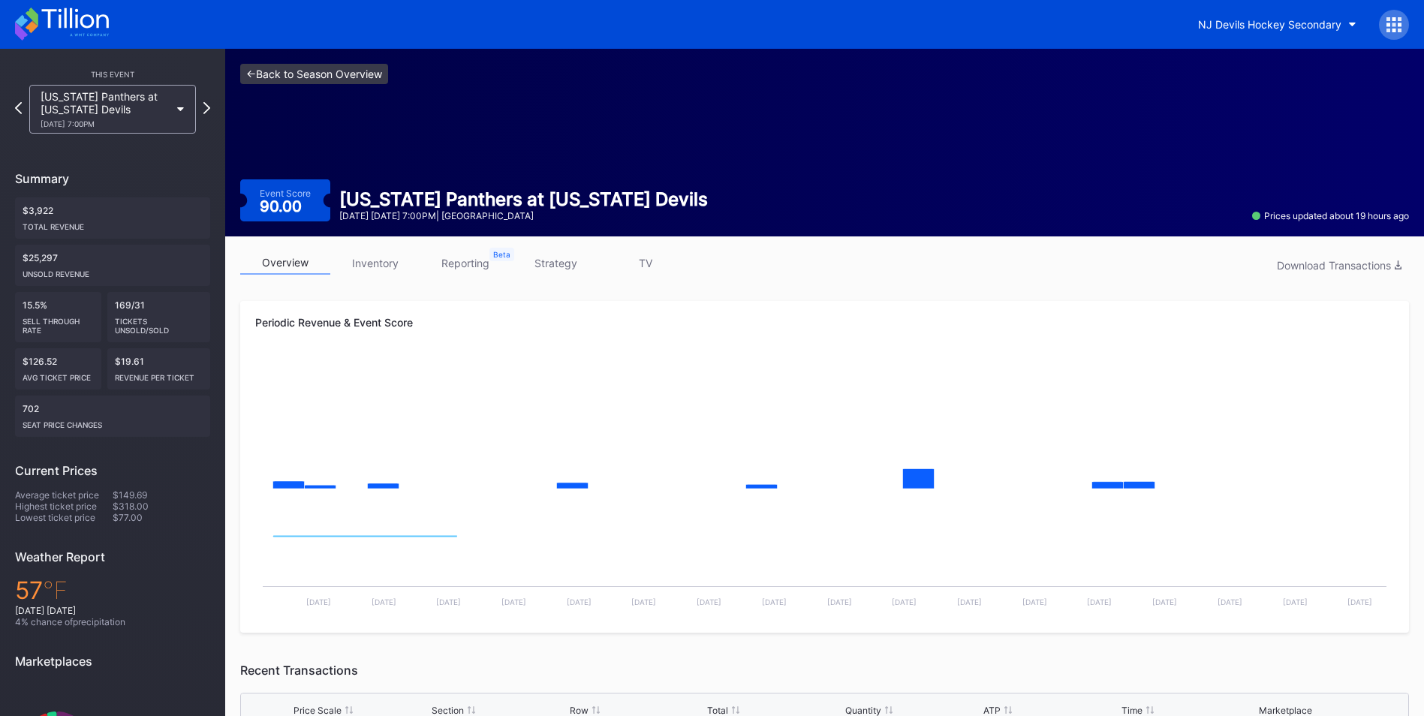
click at [316, 68] on link "<- Back to Season Overview" at bounding box center [314, 74] width 148 height 20
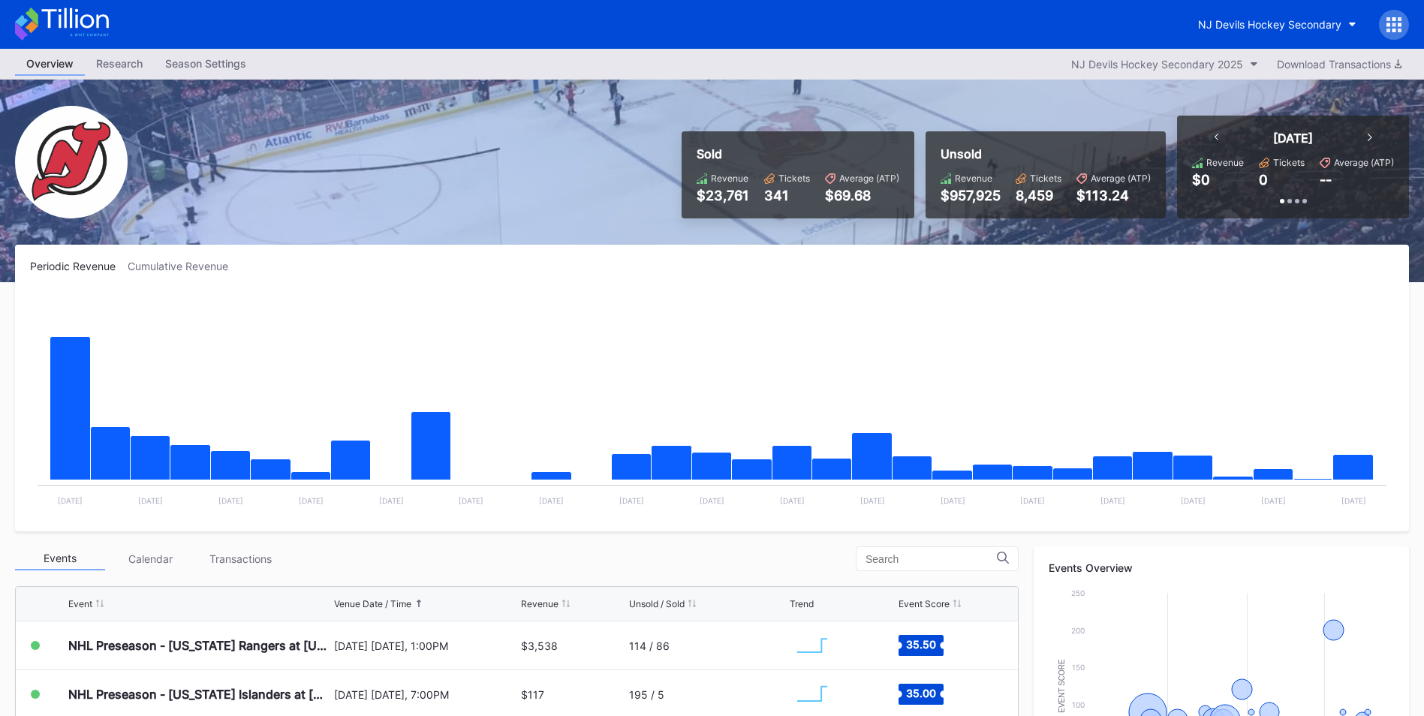
click at [1380, 22] on div at bounding box center [1394, 25] width 30 height 30
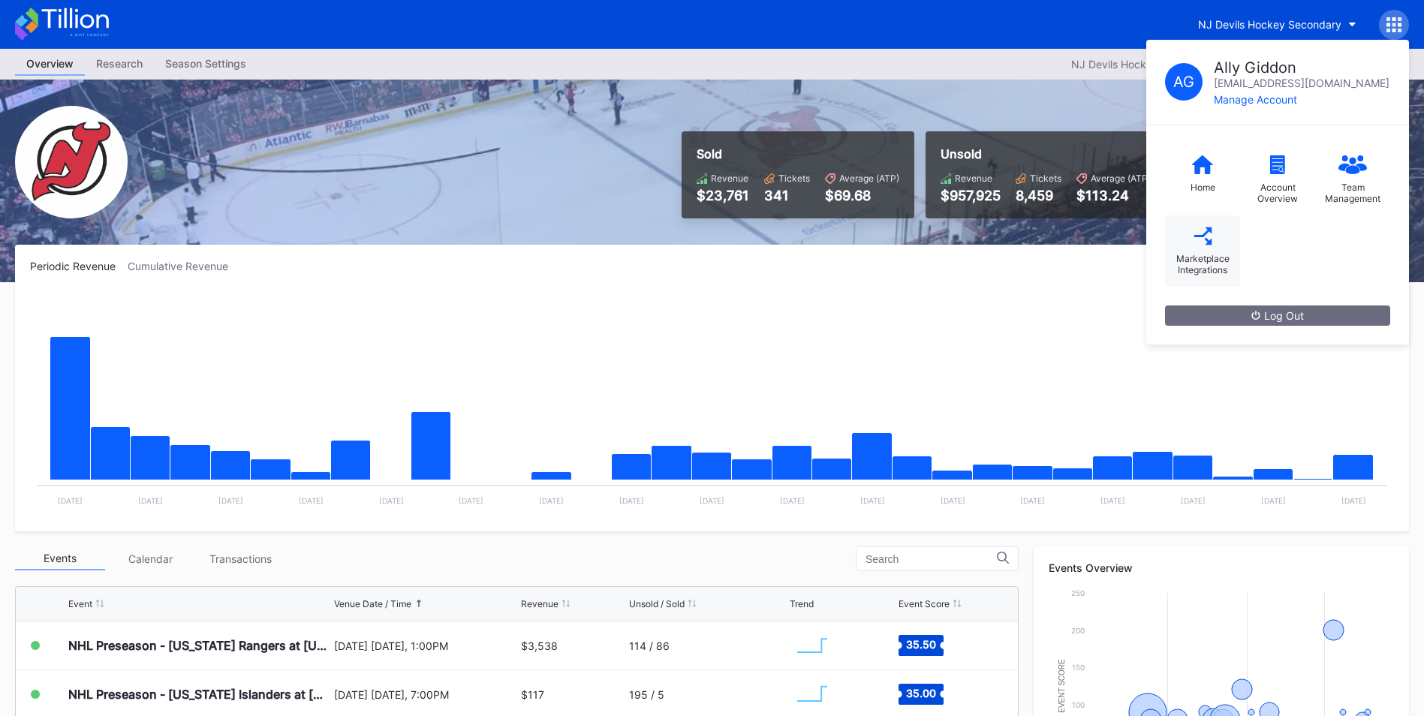
click at [1195, 242] on icon at bounding box center [1202, 236] width 19 height 19
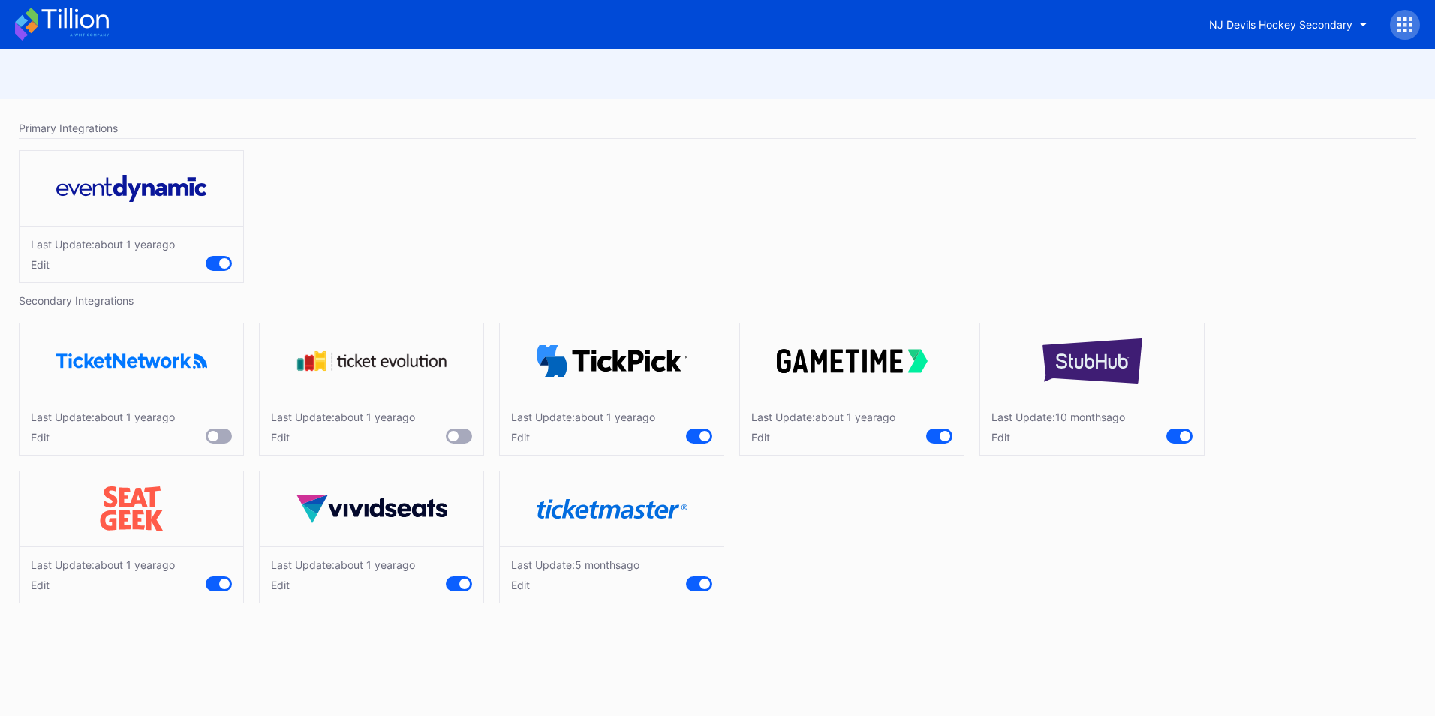
click at [537, 591] on div "Edit" at bounding box center [575, 585] width 128 height 13
click at [584, 600] on input "0" at bounding box center [600, 609] width 56 height 29
drag, startPoint x: 596, startPoint y: 605, endPoint x: 653, endPoint y: 582, distance: 61.3
click at [597, 605] on input "0" at bounding box center [600, 609] width 56 height 29
type input "5"
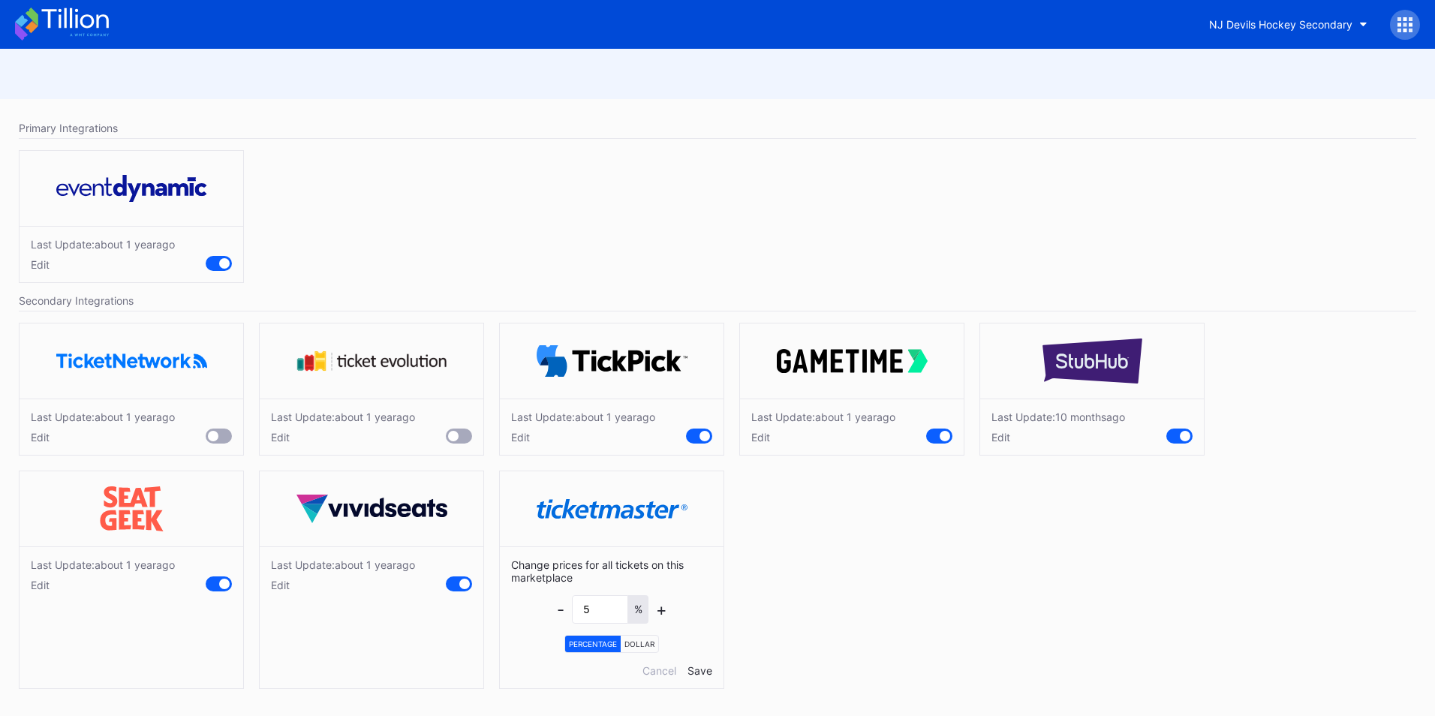
click at [705, 673] on div "Save" at bounding box center [699, 670] width 25 height 13
click at [522, 582] on div "Edit" at bounding box center [575, 585] width 128 height 13
click at [87, 24] on icon at bounding box center [62, 24] width 94 height 33
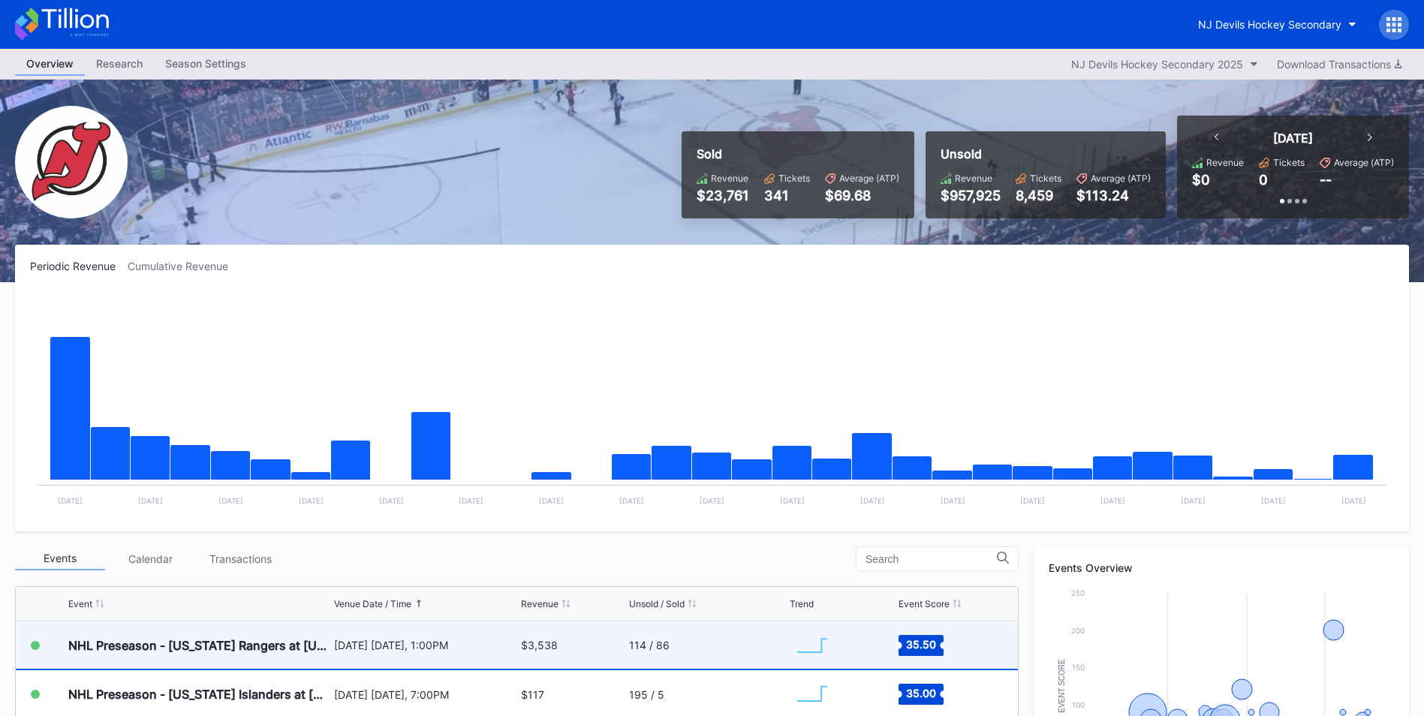
click at [431, 639] on div "[DATE] [DATE], 1:00PM" at bounding box center [425, 645] width 183 height 13
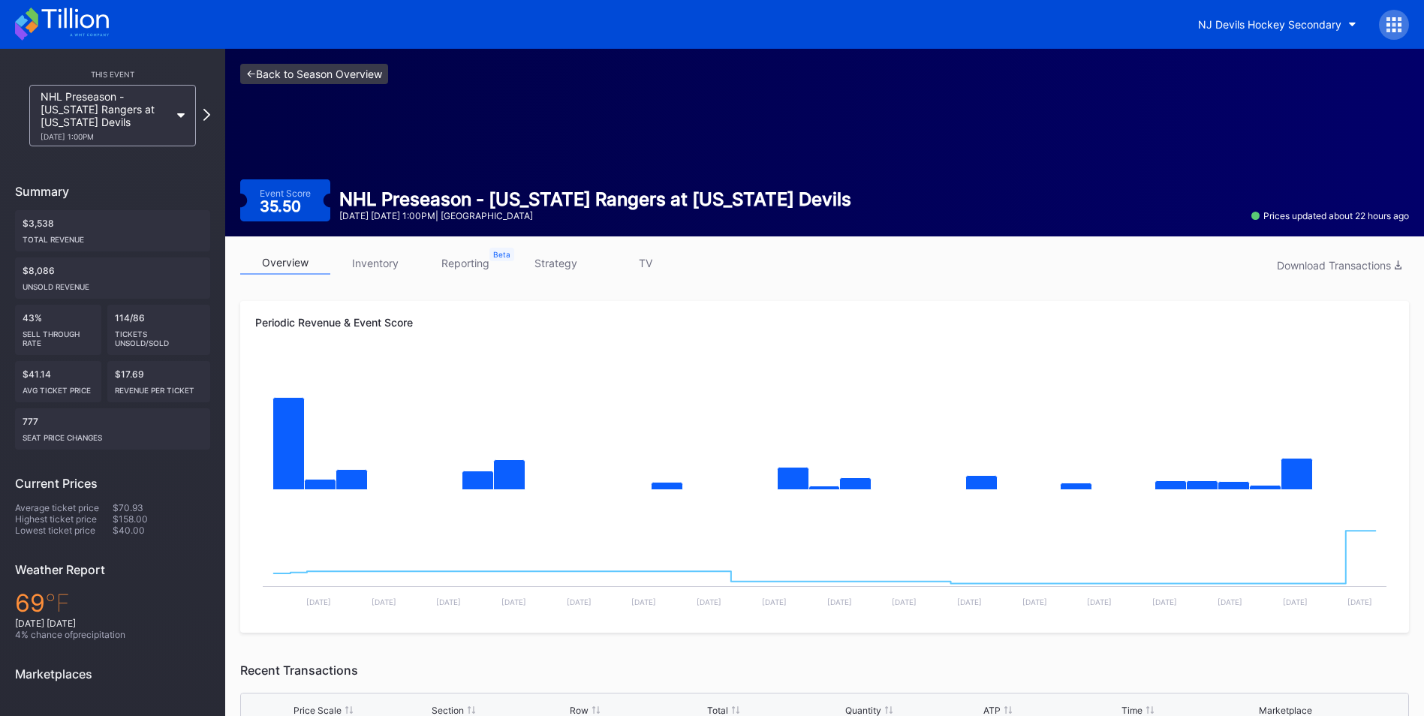
click at [317, 75] on link "<- Back to Season Overview" at bounding box center [314, 74] width 148 height 20
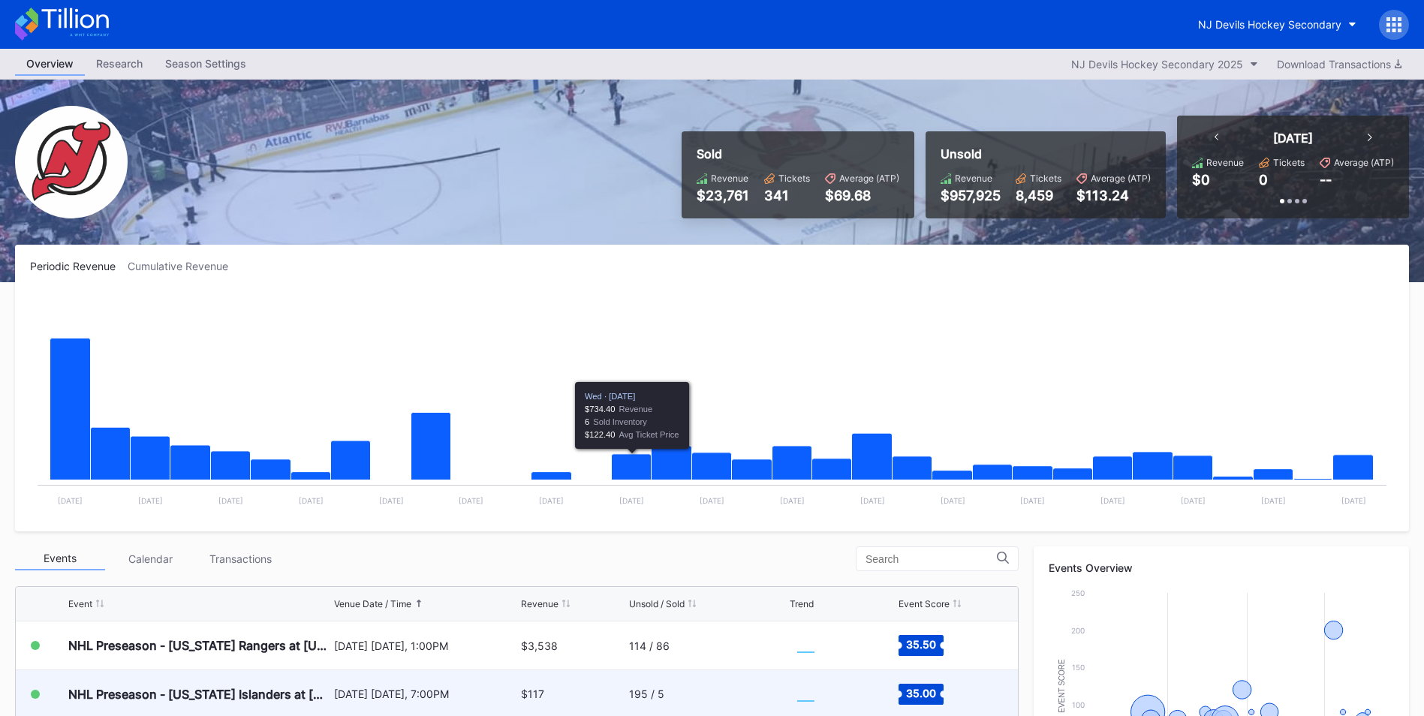
scroll to position [300, 0]
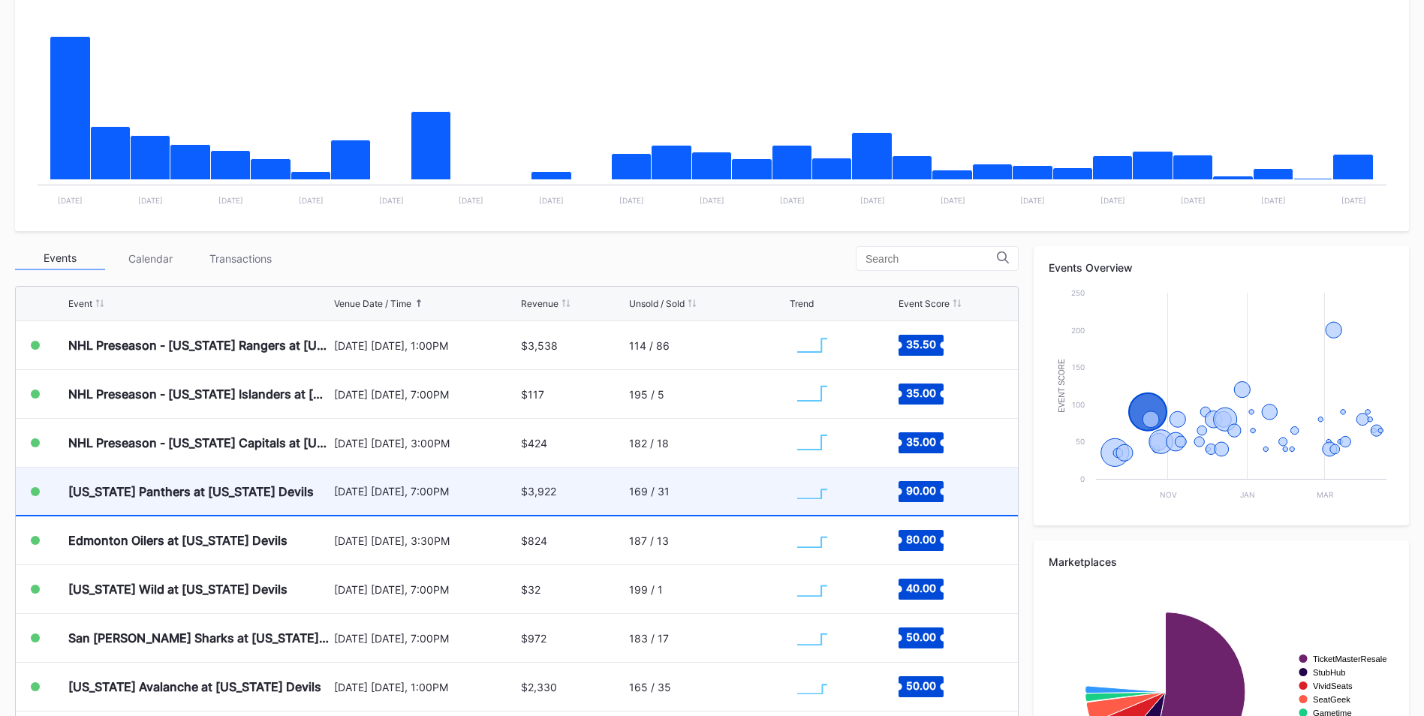
click at [312, 490] on div "[US_STATE] Panthers at [US_STATE] Devils" at bounding box center [199, 491] width 262 height 47
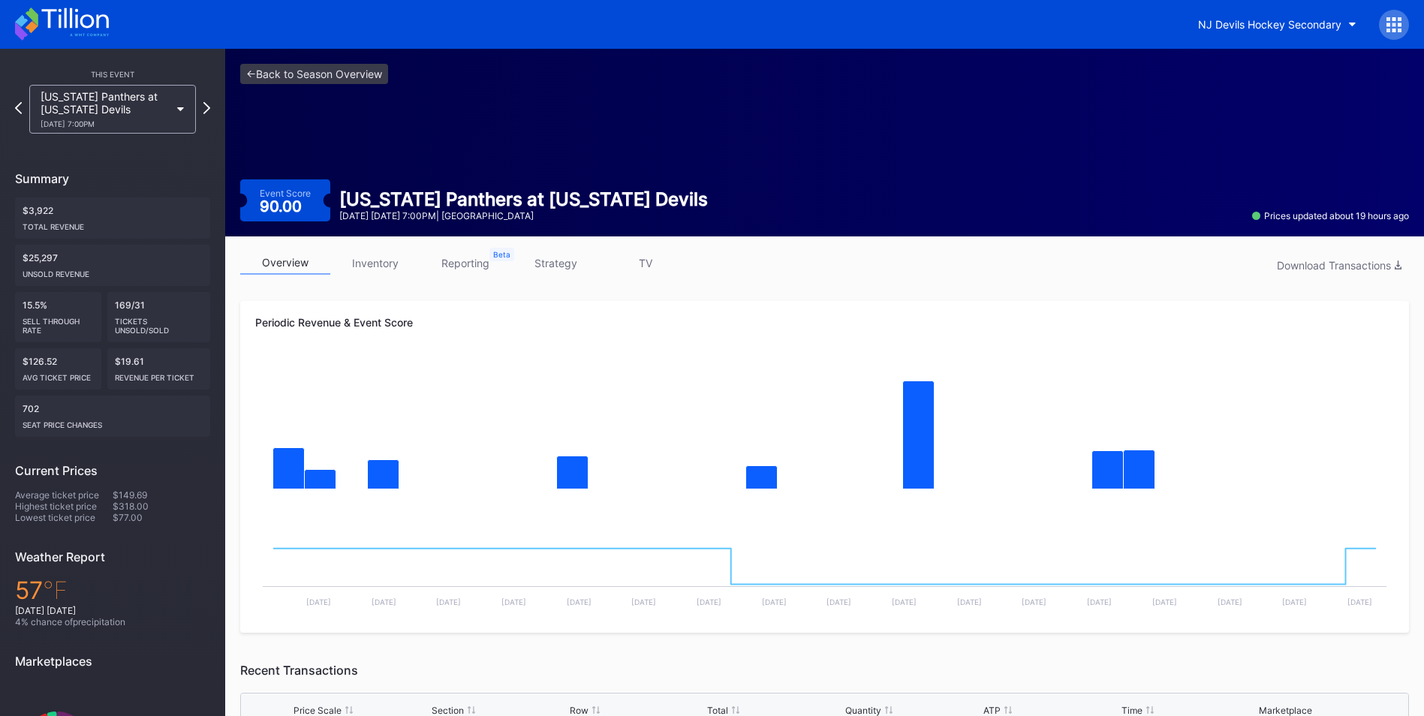
click at [381, 263] on link "inventory" at bounding box center [375, 262] width 90 height 23
